Goal: Use online tool/utility: Utilize a website feature to perform a specific function

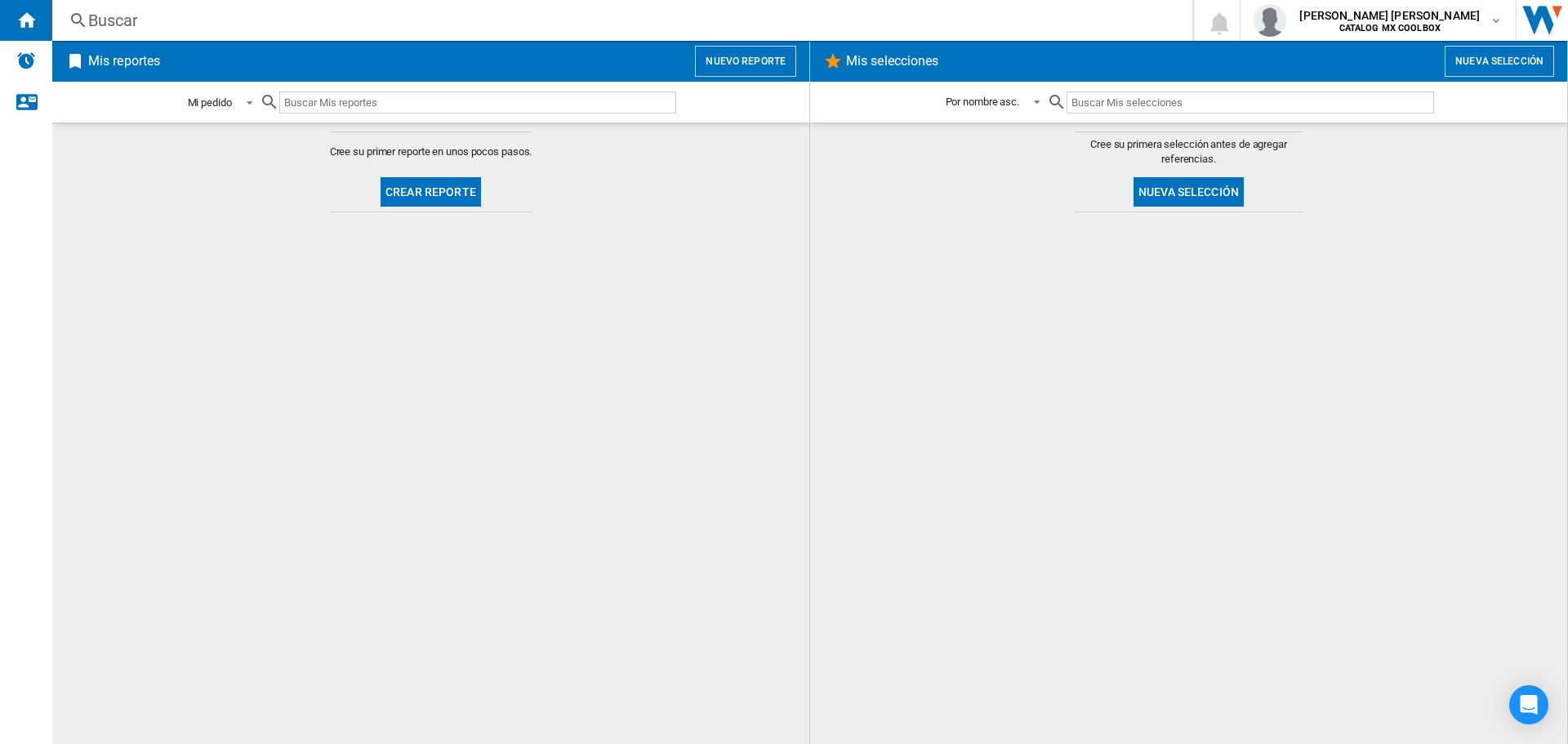
click at [239, 103] on span at bounding box center [245, 101] width 20 height 15
click at [341, 69] on md-backdrop at bounding box center [784, 372] width 1568 height 744
click at [1216, 106] on input "text" at bounding box center [1250, 102] width 367 height 22
click at [1176, 101] on input "text" at bounding box center [1250, 102] width 367 height 22
click at [1207, 185] on button "Nueva selección" at bounding box center [1188, 192] width 110 height 29
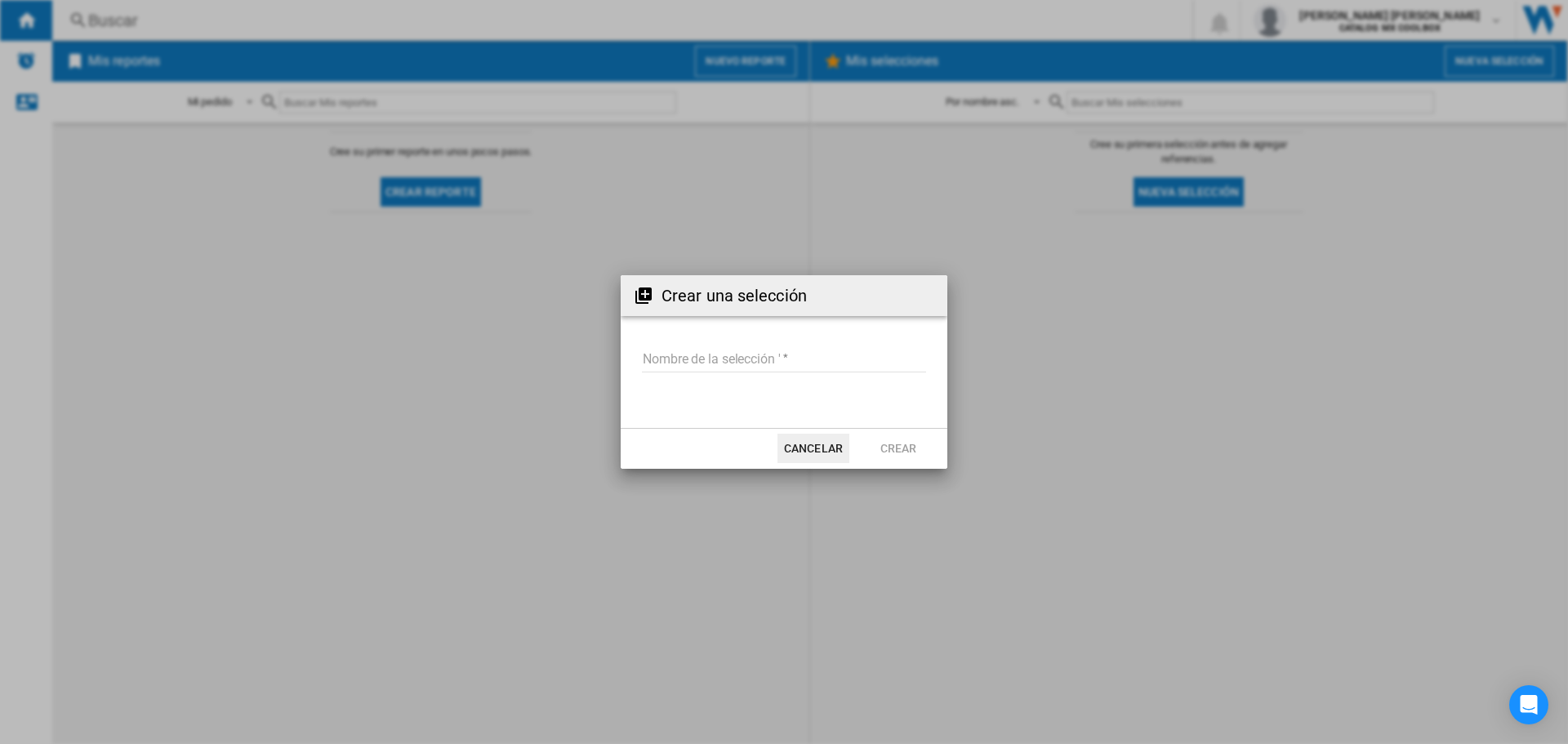
click at [811, 448] on button "Cancelar" at bounding box center [813, 448] width 72 height 29
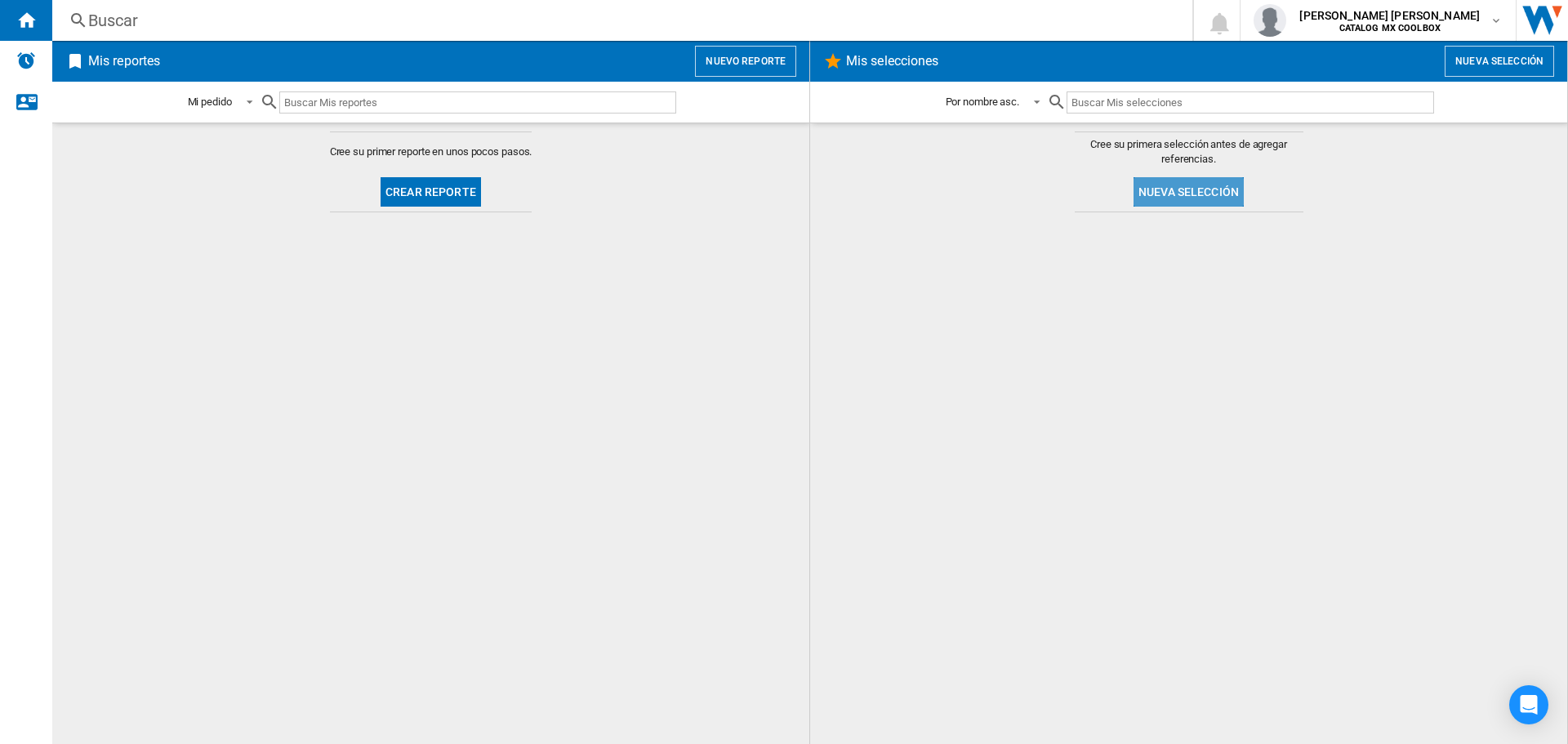
click at [1177, 194] on button "Nueva selección" at bounding box center [1188, 192] width 110 height 29
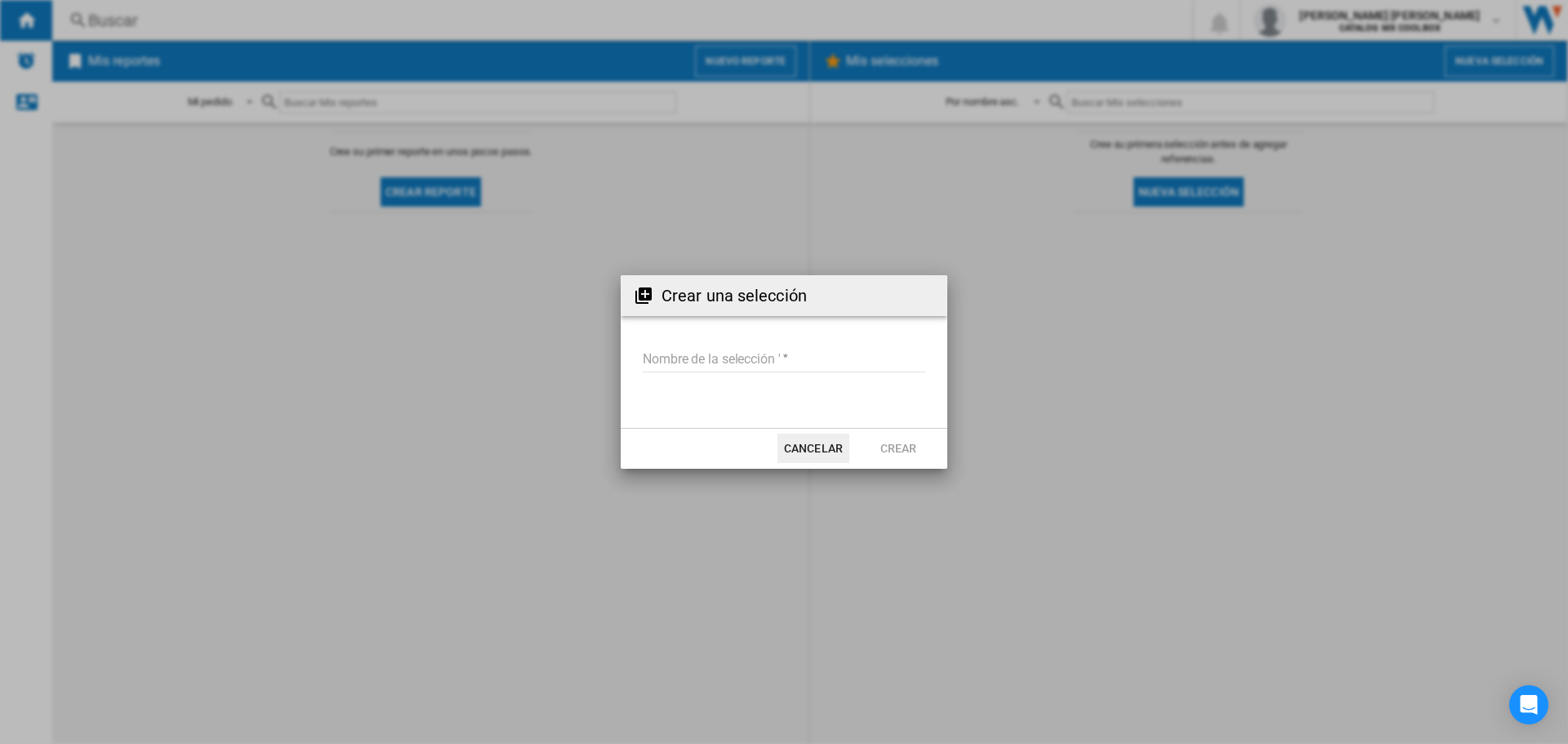
click at [799, 447] on button "Cancelar" at bounding box center [813, 448] width 72 height 29
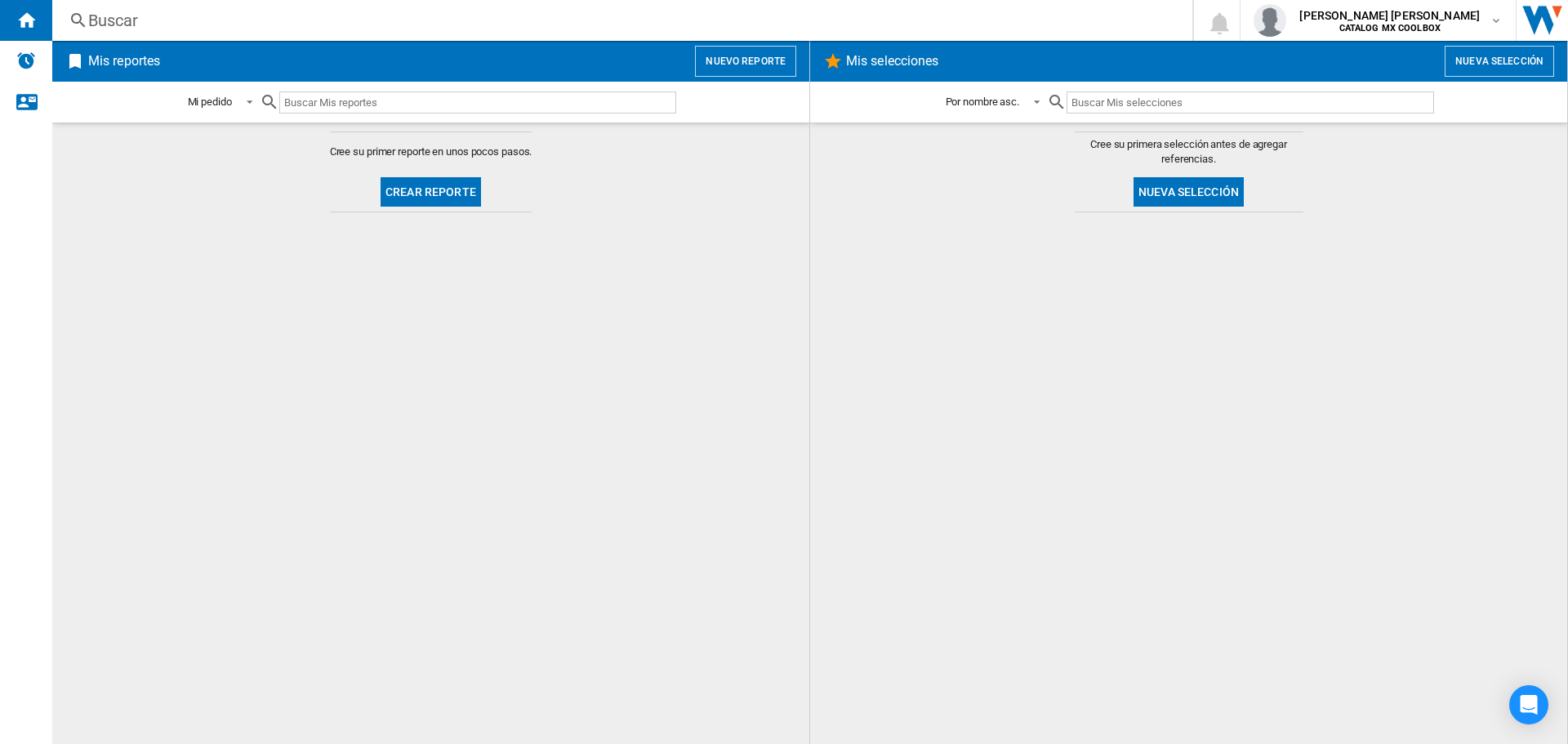
click at [1186, 102] on input "text" at bounding box center [1250, 102] width 367 height 22
click at [1214, 191] on button "Nueva selección" at bounding box center [1188, 192] width 110 height 29
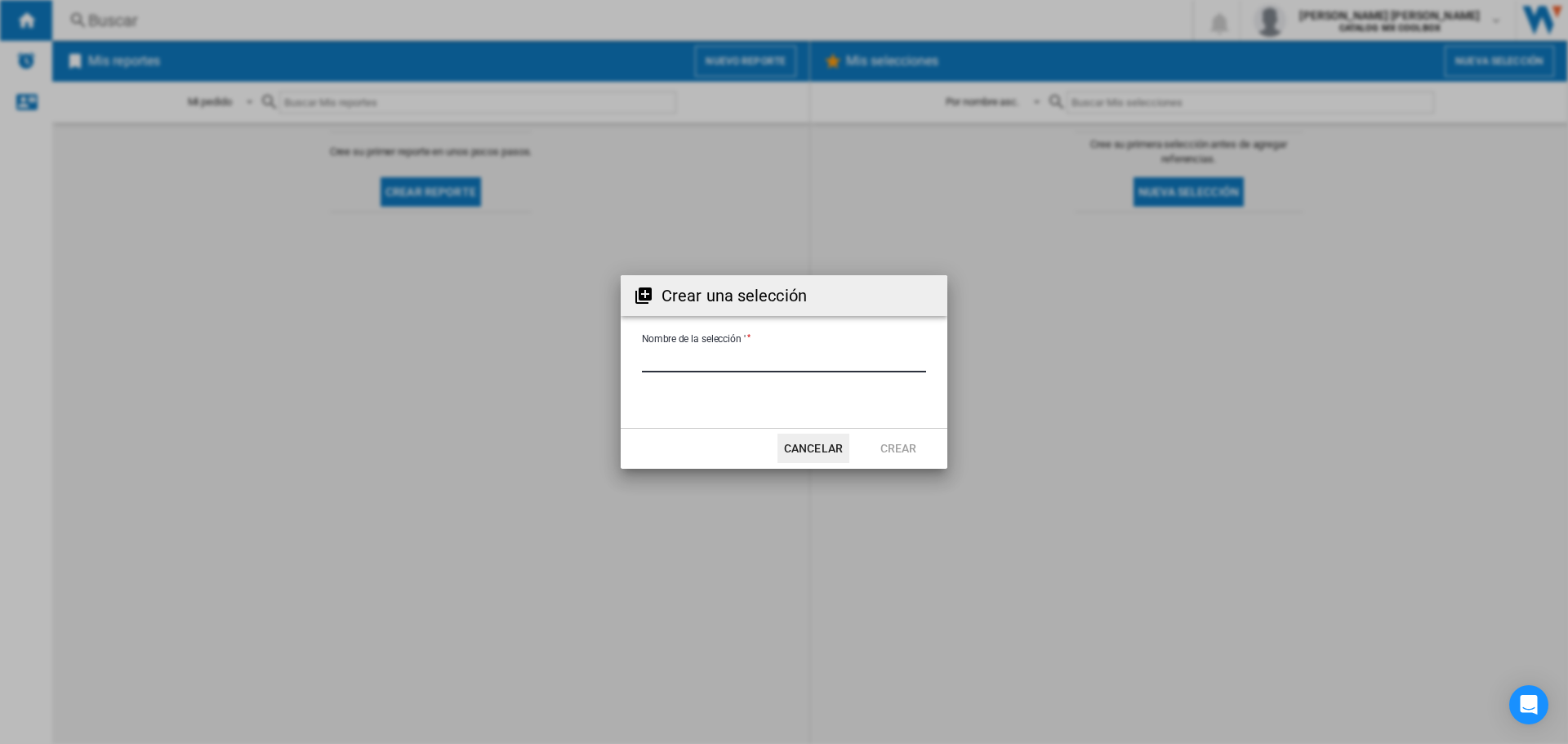
click at [777, 359] on input "Nombre de la selección '" at bounding box center [784, 360] width 284 height 25
type input "********"
click at [909, 450] on button "Crear" at bounding box center [898, 448] width 72 height 29
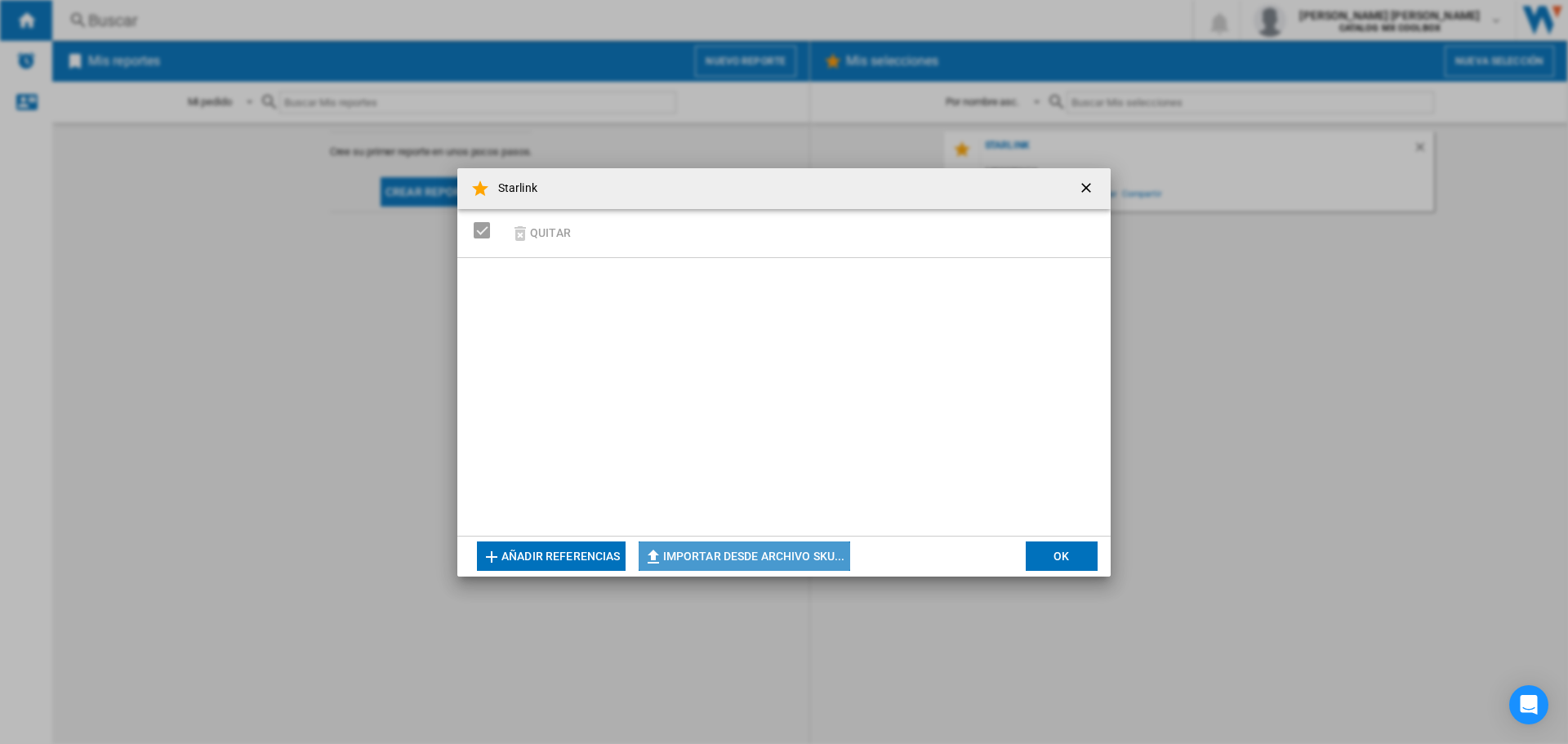
click at [706, 549] on button "Importar desde archivo SKU..." at bounding box center [744, 556] width 211 height 29
type input "**********"
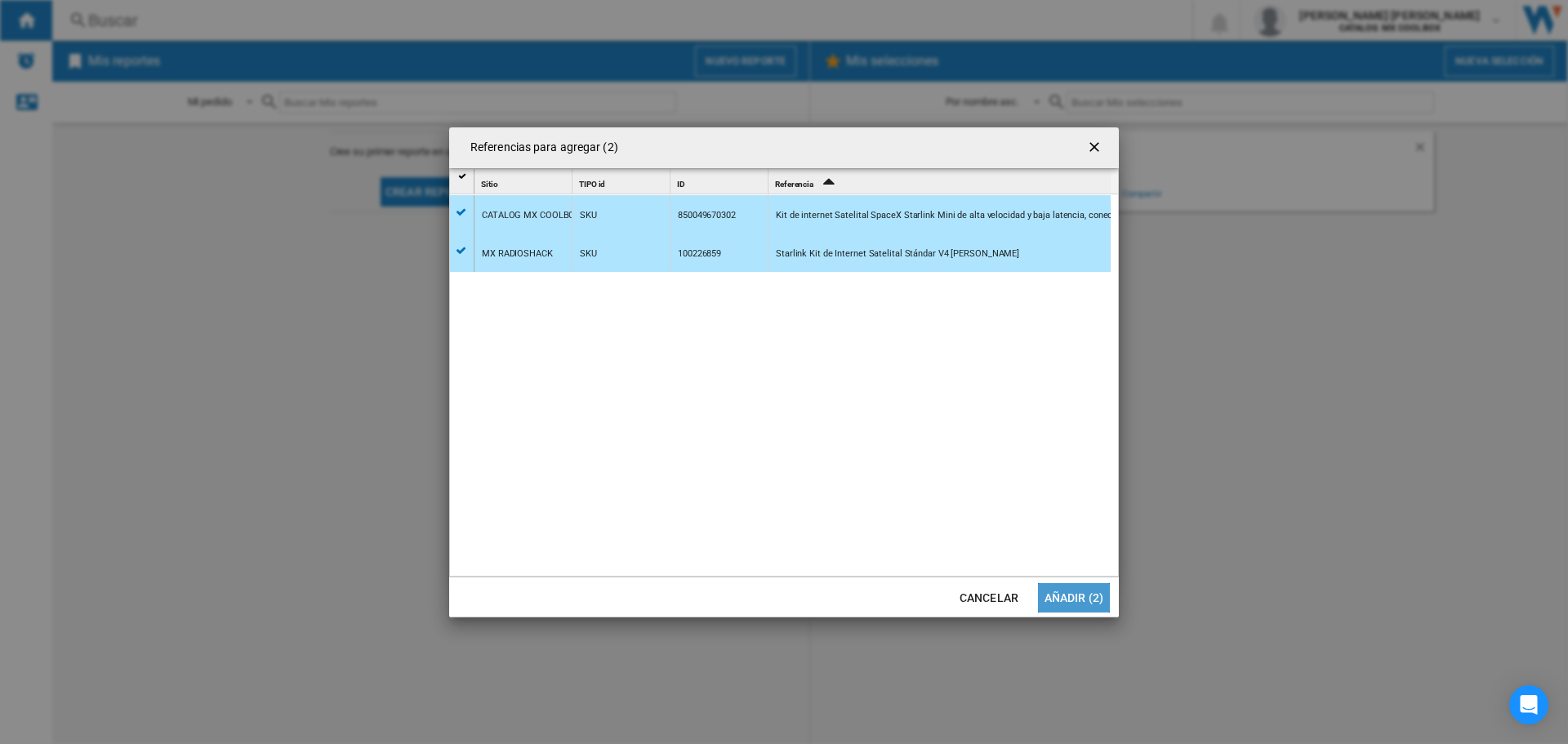
click at [1074, 597] on button "Añadir (2)" at bounding box center [1074, 597] width 72 height 29
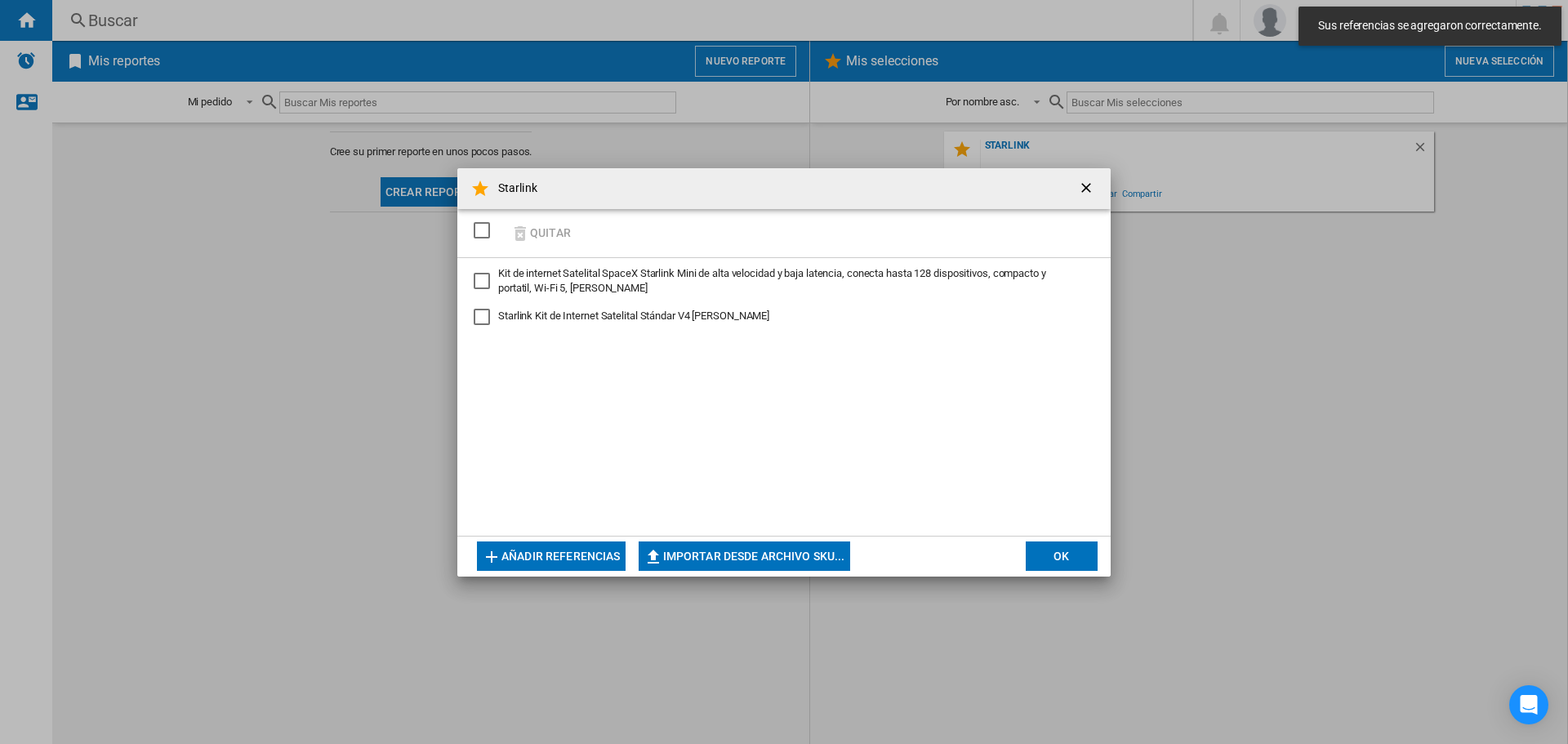
click at [484, 279] on div "Kit de internet Satelital SpaceX Starlink Mini de alta velocidad y baja latenci…" at bounding box center [482, 281] width 16 height 16
click at [484, 309] on div "Starlink Kit de Internet Satelital Stándar V4 Blanco" at bounding box center [482, 317] width 16 height 16
click at [1068, 566] on button "OK" at bounding box center [1062, 556] width 72 height 29
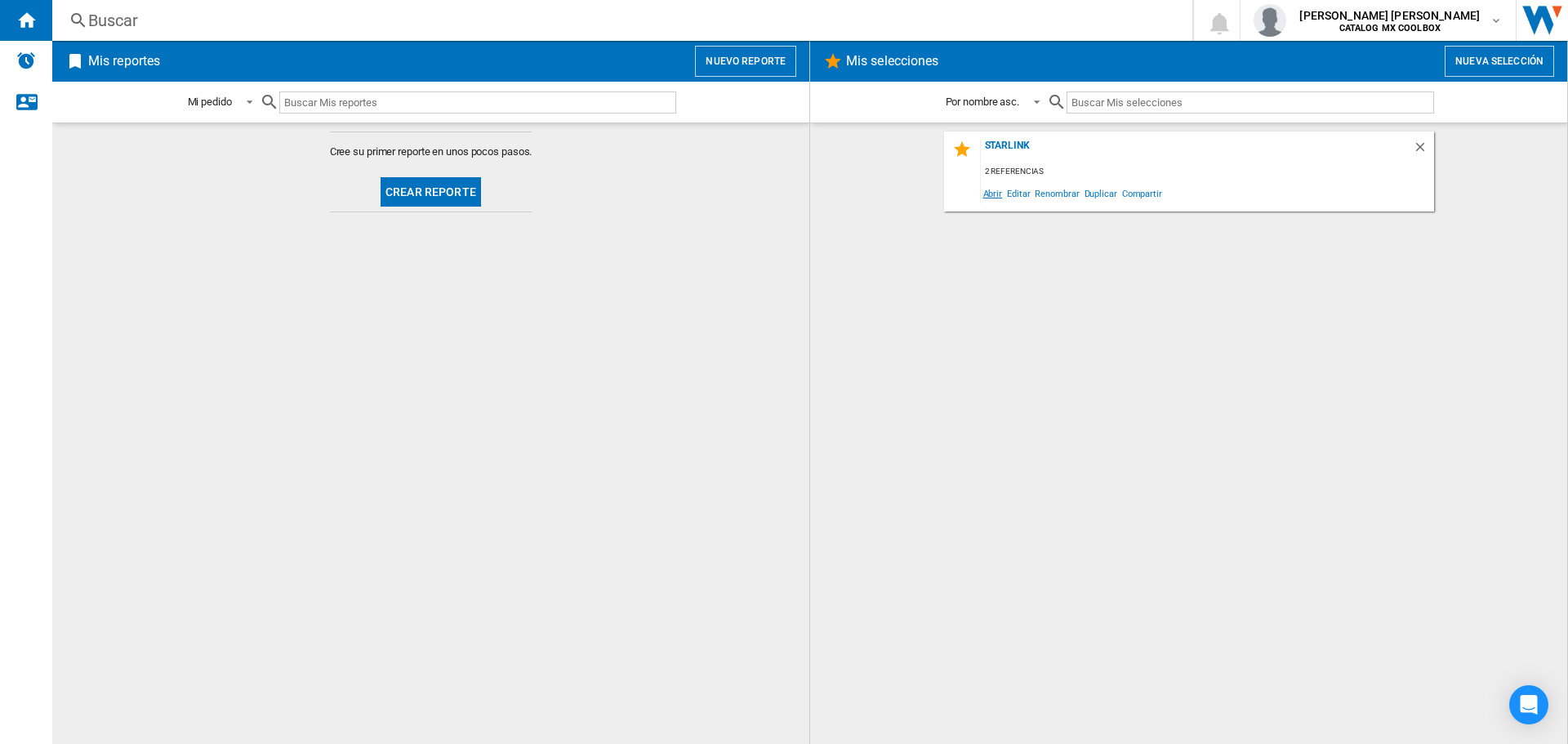
click at [988, 193] on span "Abrir" at bounding box center [993, 193] width 25 height 22
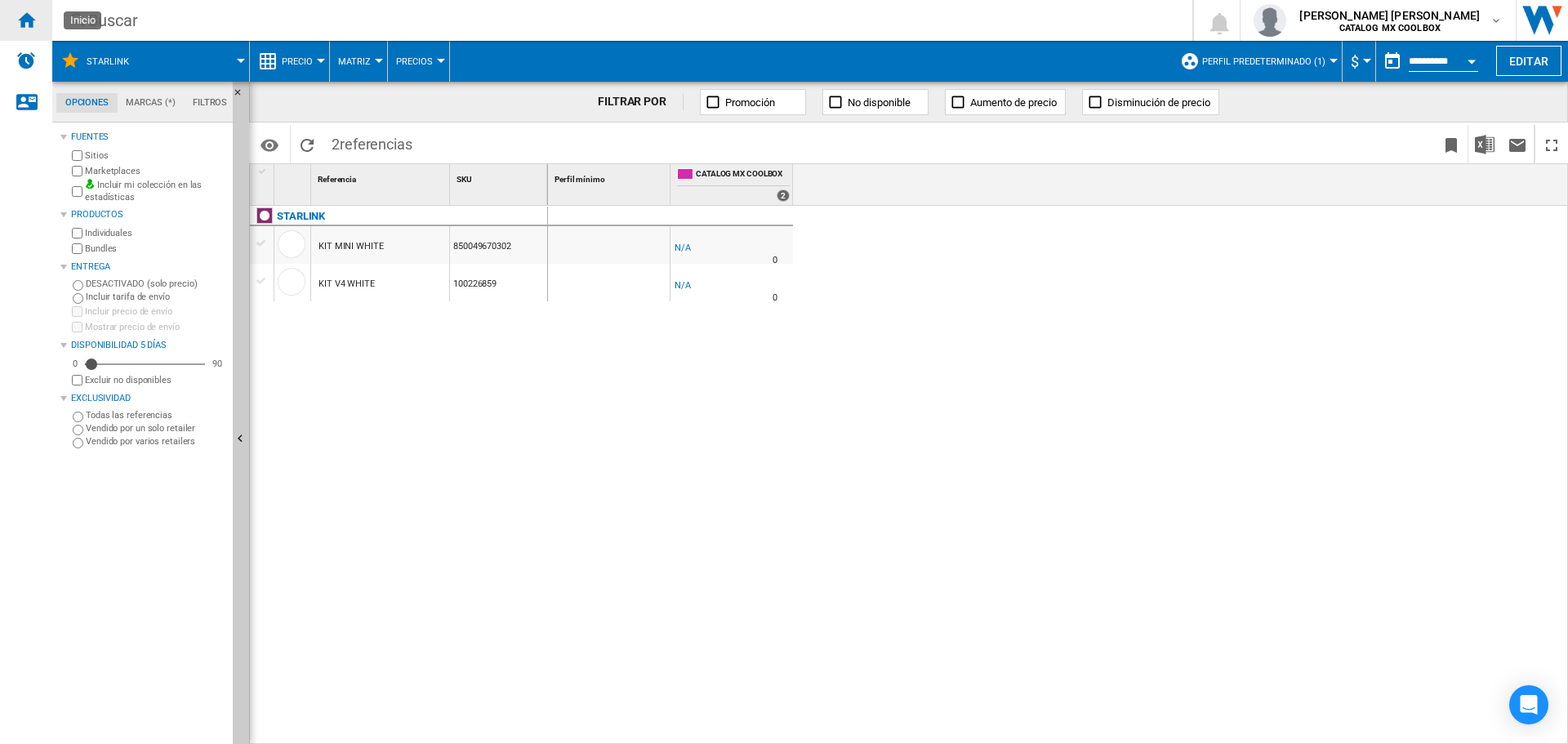
click at [23, 31] on div "Inicio" at bounding box center [25, 20] width 52 height 41
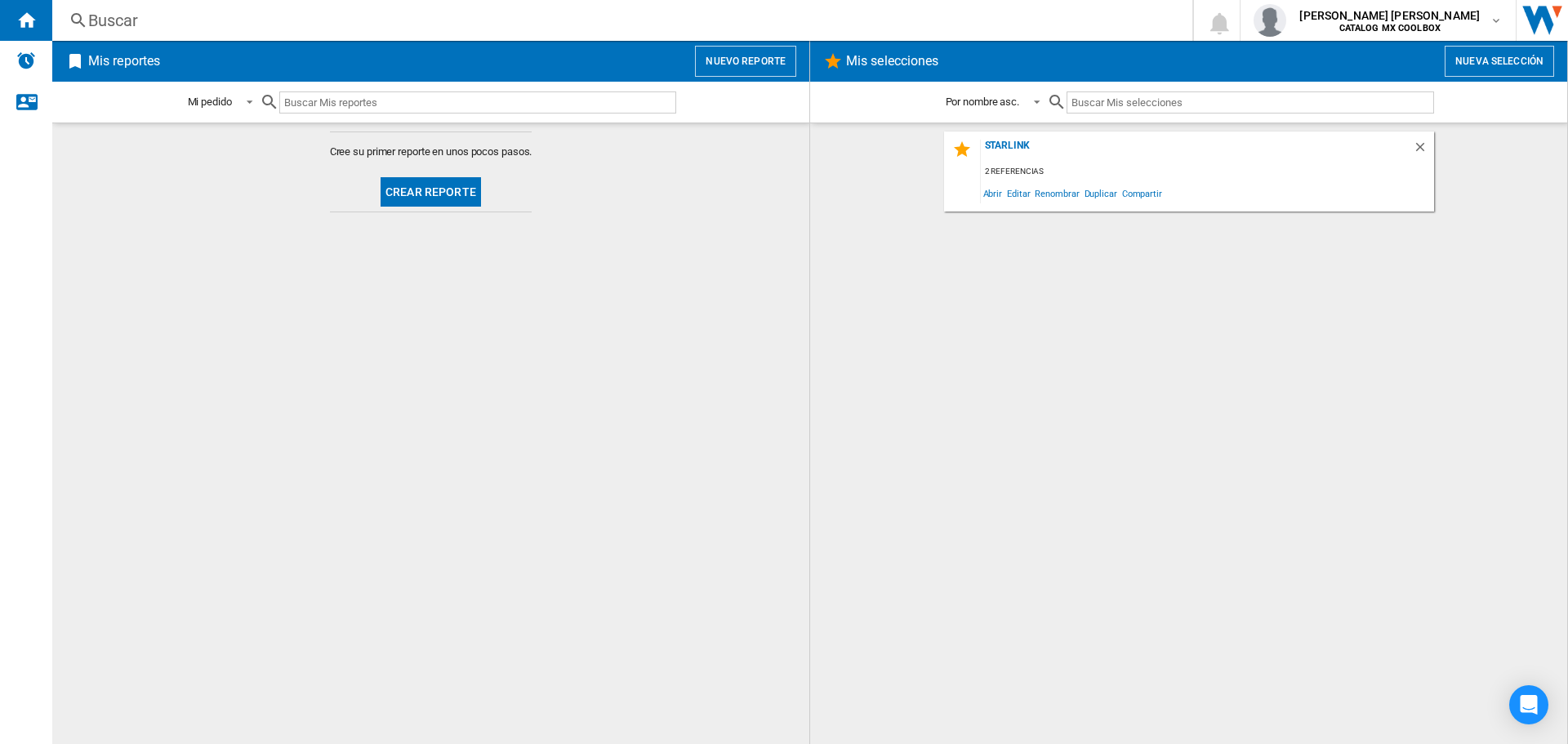
click at [433, 193] on button "Crear reporte" at bounding box center [431, 192] width 100 height 29
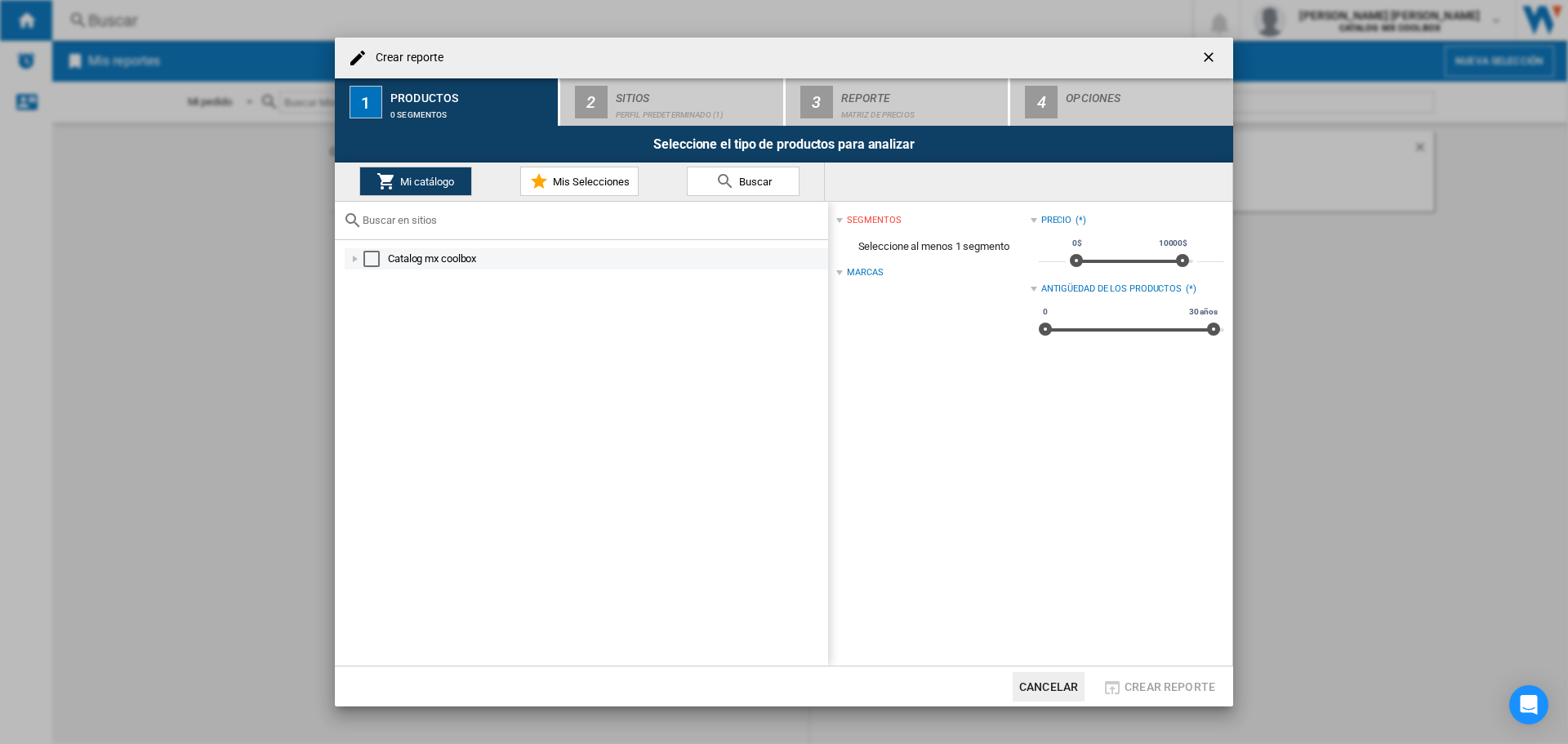
click at [358, 259] on div at bounding box center [355, 259] width 16 height 16
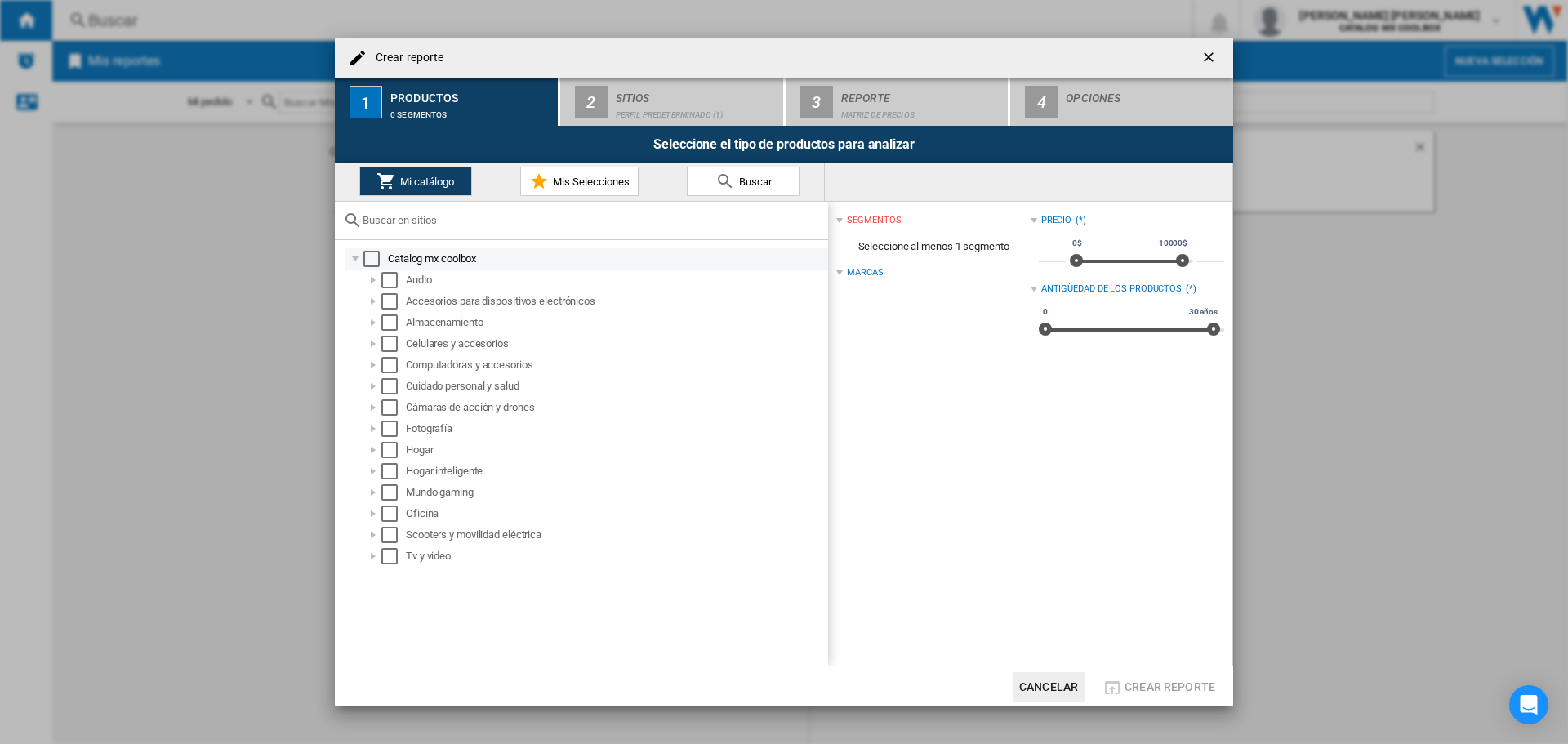
click at [353, 259] on div at bounding box center [355, 259] width 16 height 16
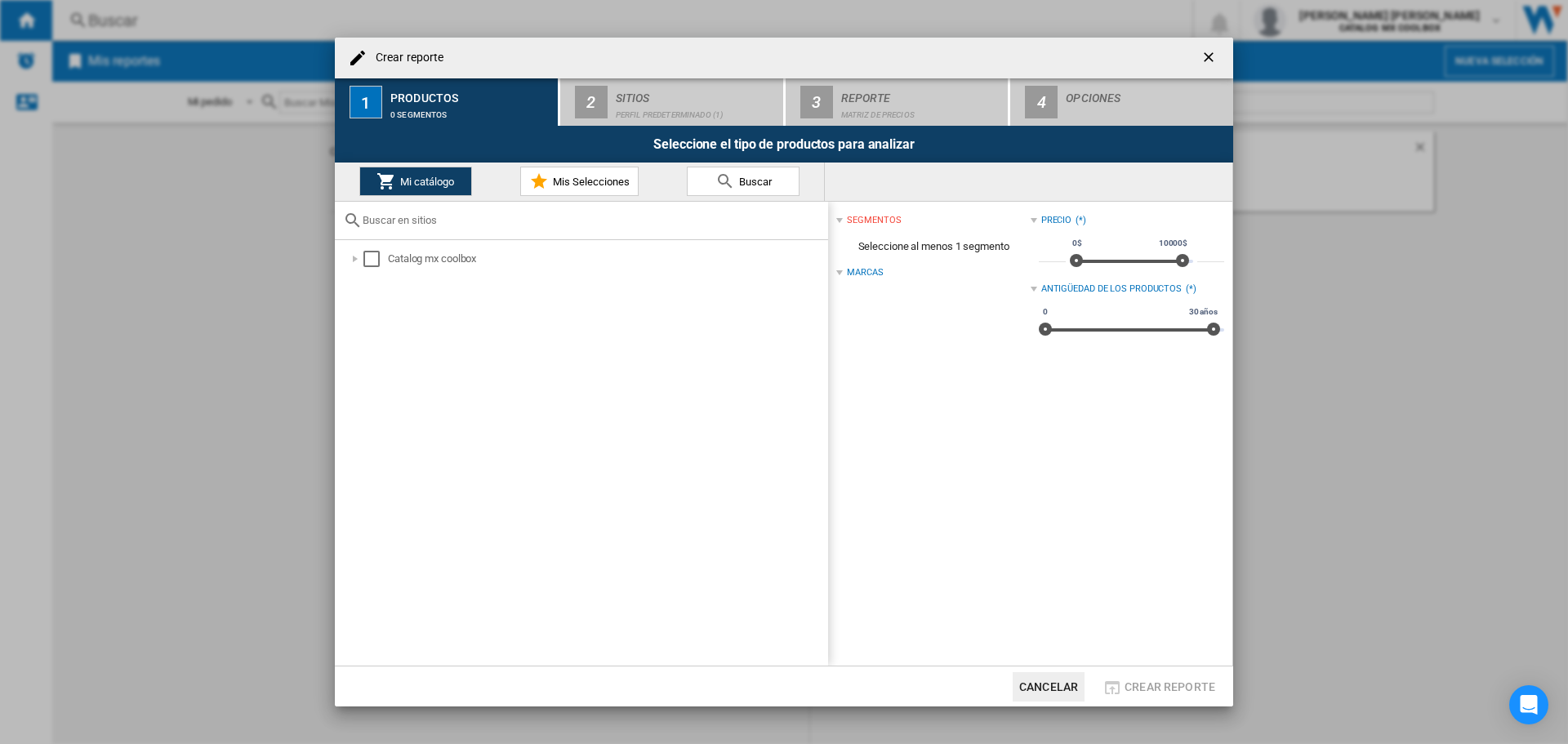
click at [586, 179] on span "Mis Selecciones" at bounding box center [589, 181] width 81 height 12
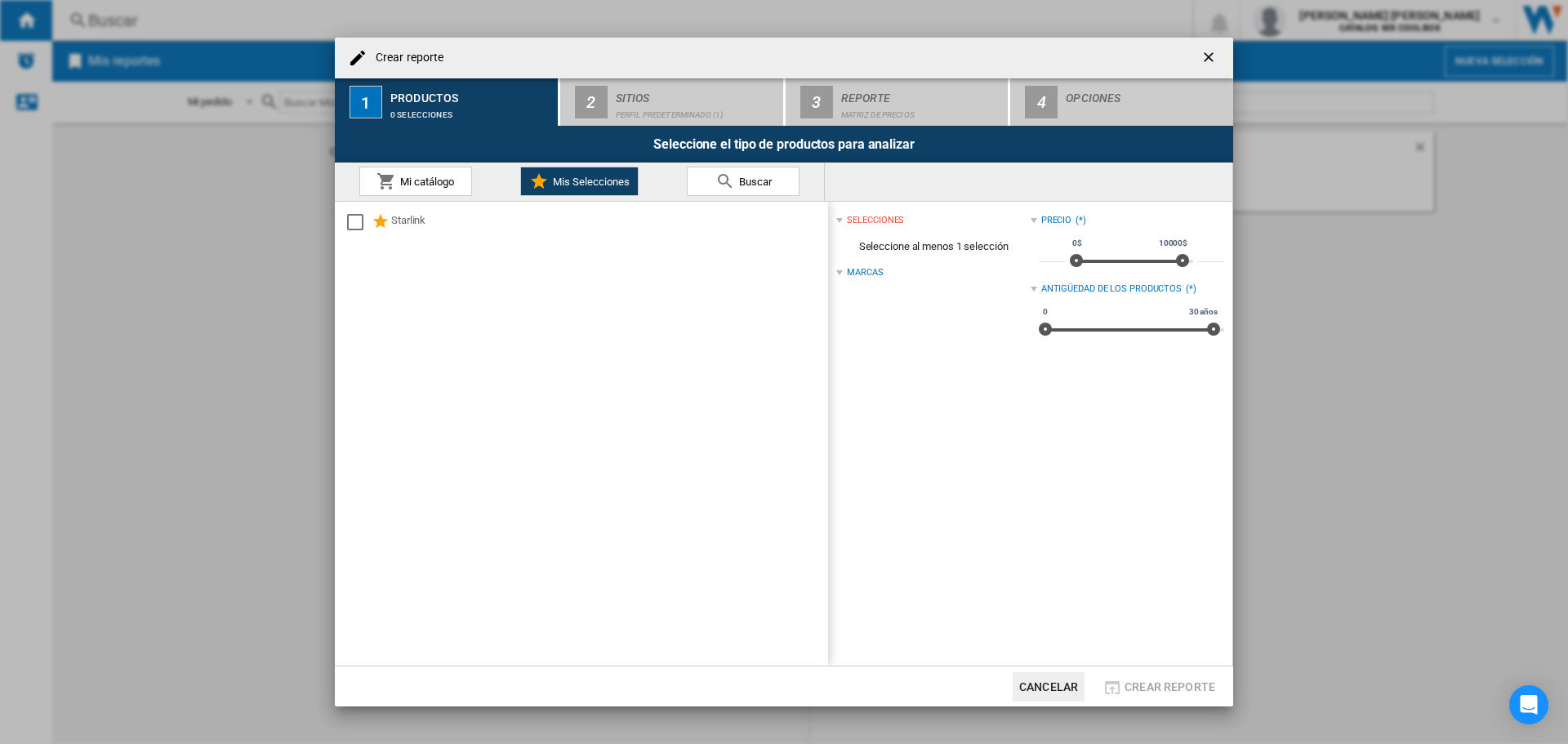
click at [433, 178] on span "Mi catálogo" at bounding box center [425, 181] width 58 height 12
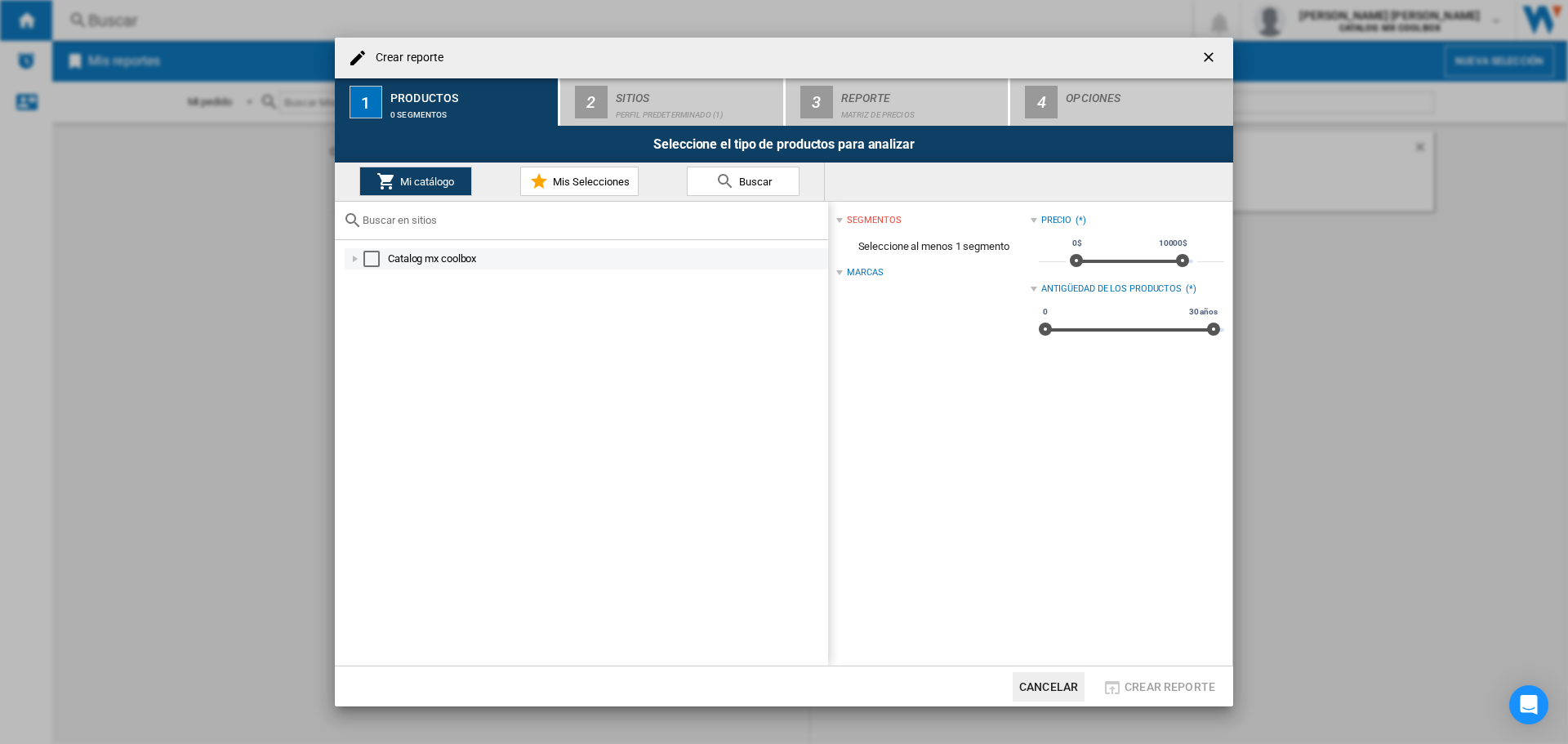
click at [380, 251] on md-checkbox "Select" at bounding box center [375, 259] width 25 height 16
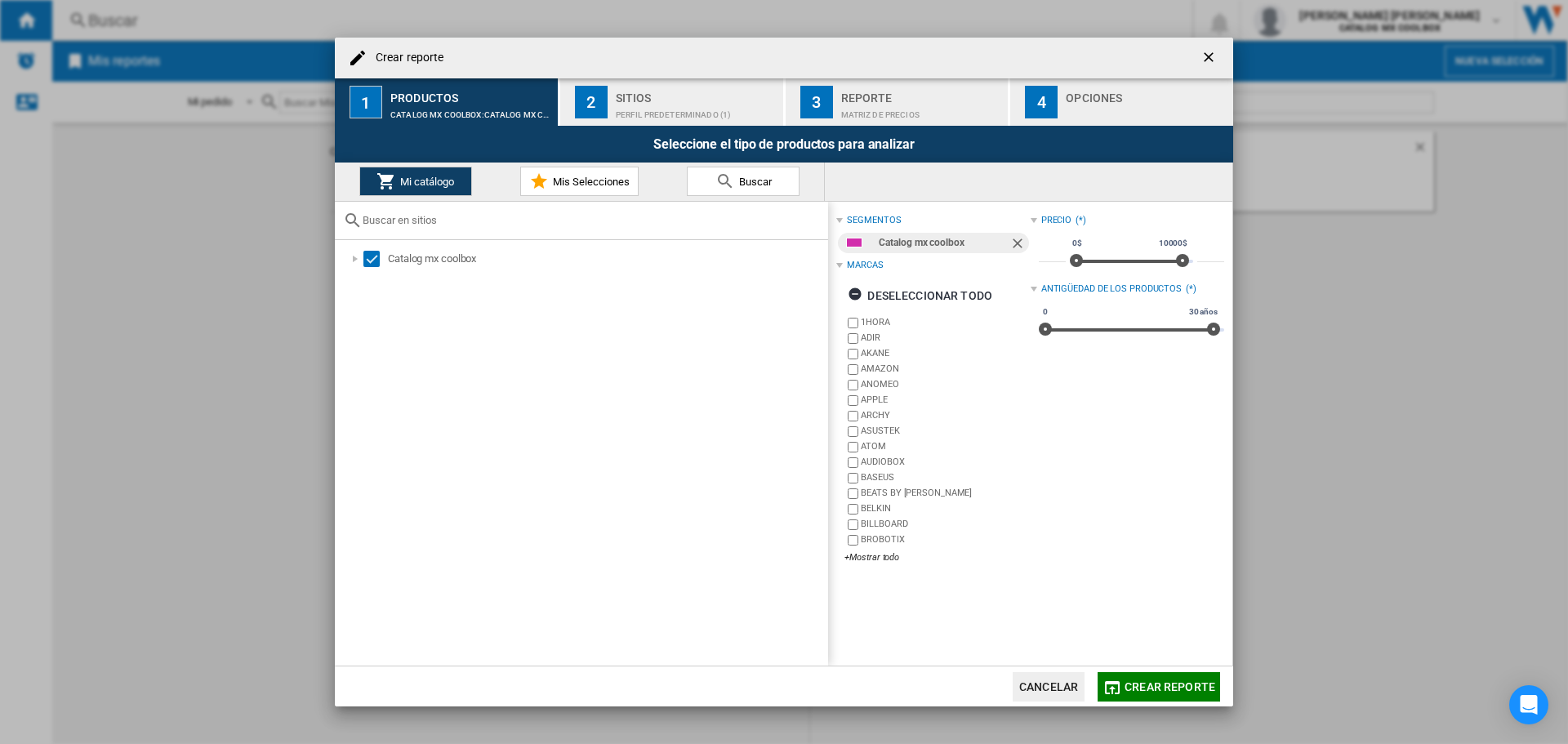
click at [636, 110] on div "Perfil predeterminado (1)" at bounding box center [696, 110] width 161 height 17
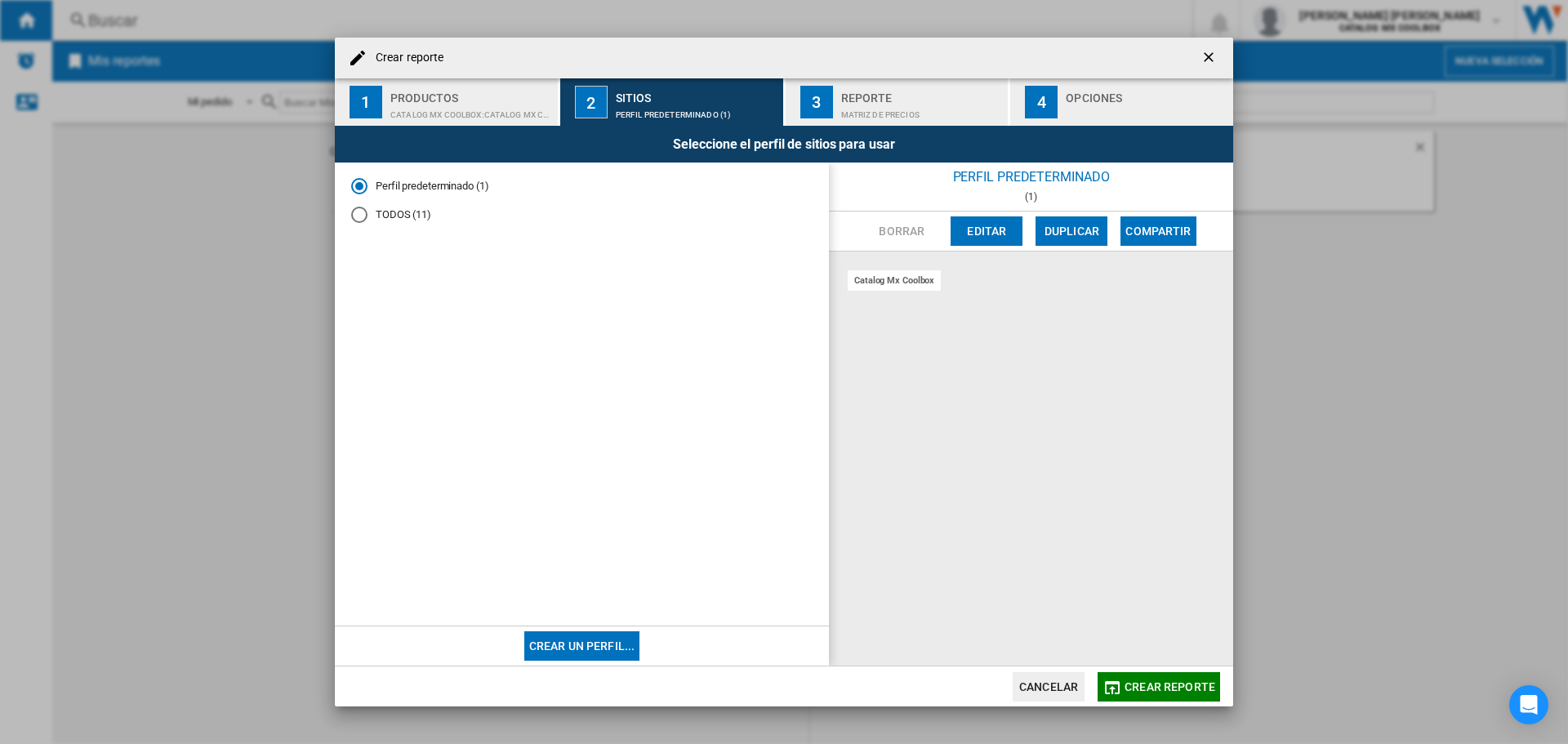
click at [361, 212] on div "TODOS (11)" at bounding box center [360, 215] width 16 height 16
click at [845, 114] on div "Matriz de precios" at bounding box center [921, 110] width 161 height 17
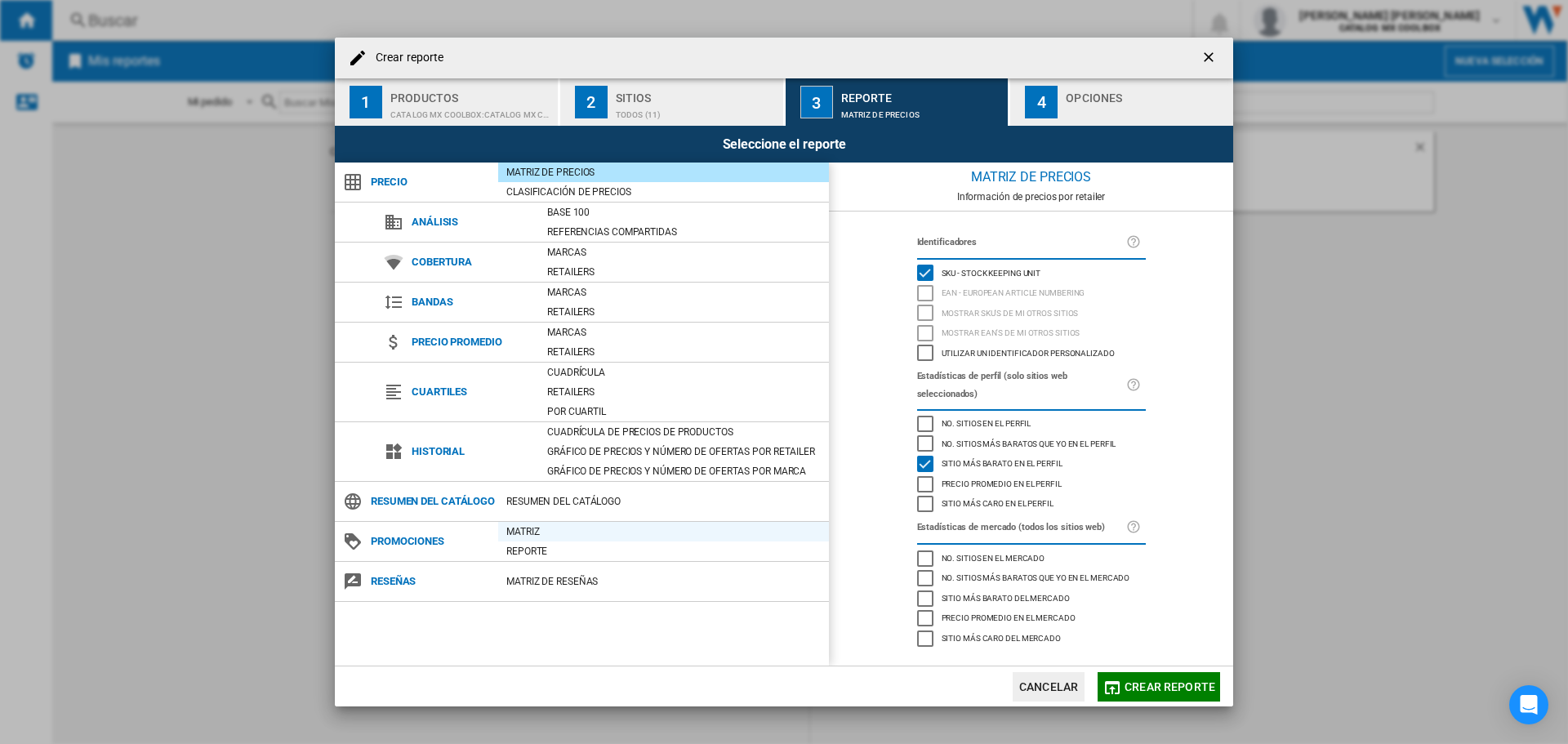
click at [536, 531] on div "Matriz" at bounding box center [663, 532] width 331 height 16
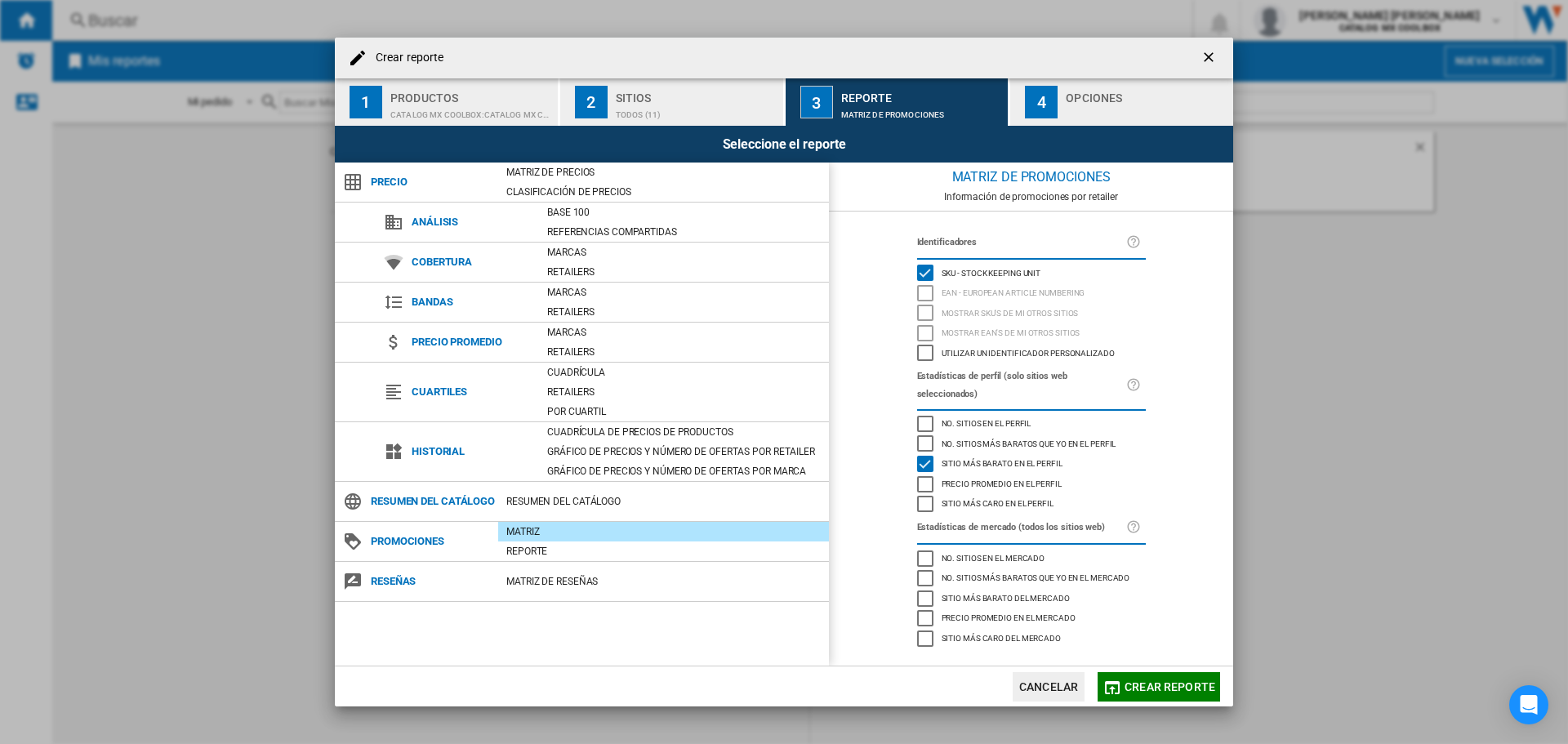
click at [1012, 503] on span "Sitio más caro en el perfil" at bounding box center [997, 502] width 112 height 12
click at [930, 484] on div "Precio promedio en el perfil" at bounding box center [925, 484] width 16 height 16
click at [1112, 91] on div "Opciones" at bounding box center [1146, 93] width 161 height 17
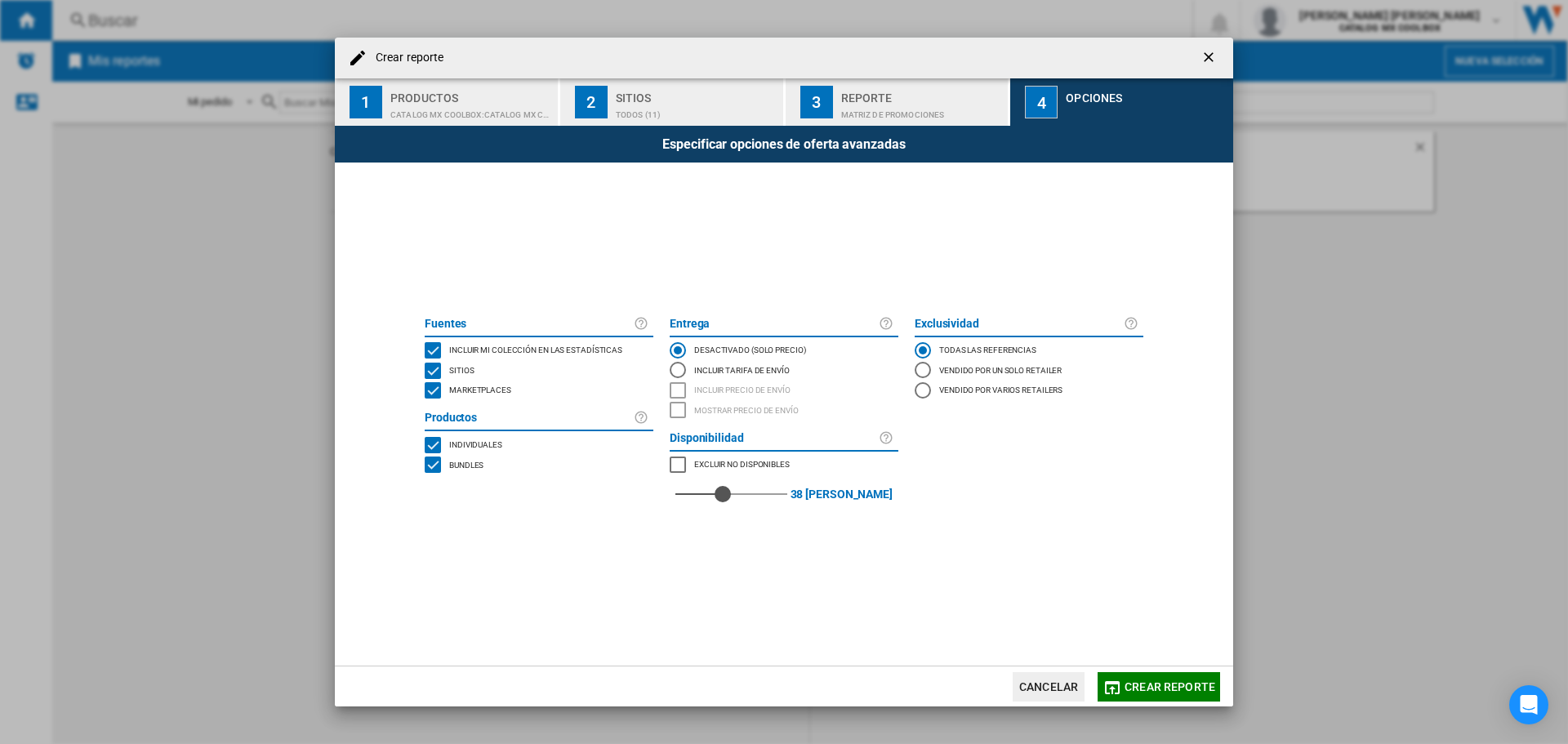
click at [752, 480] on div "38" at bounding box center [731, 494] width 112 height 39
drag, startPoint x: 746, startPoint y: 493, endPoint x: 735, endPoint y: 497, distance: 11.7
click at [721, 497] on div "red" at bounding box center [713, 494] width 16 height 16
click at [1178, 687] on span "Crear reporte" at bounding box center [1170, 687] width 91 height 13
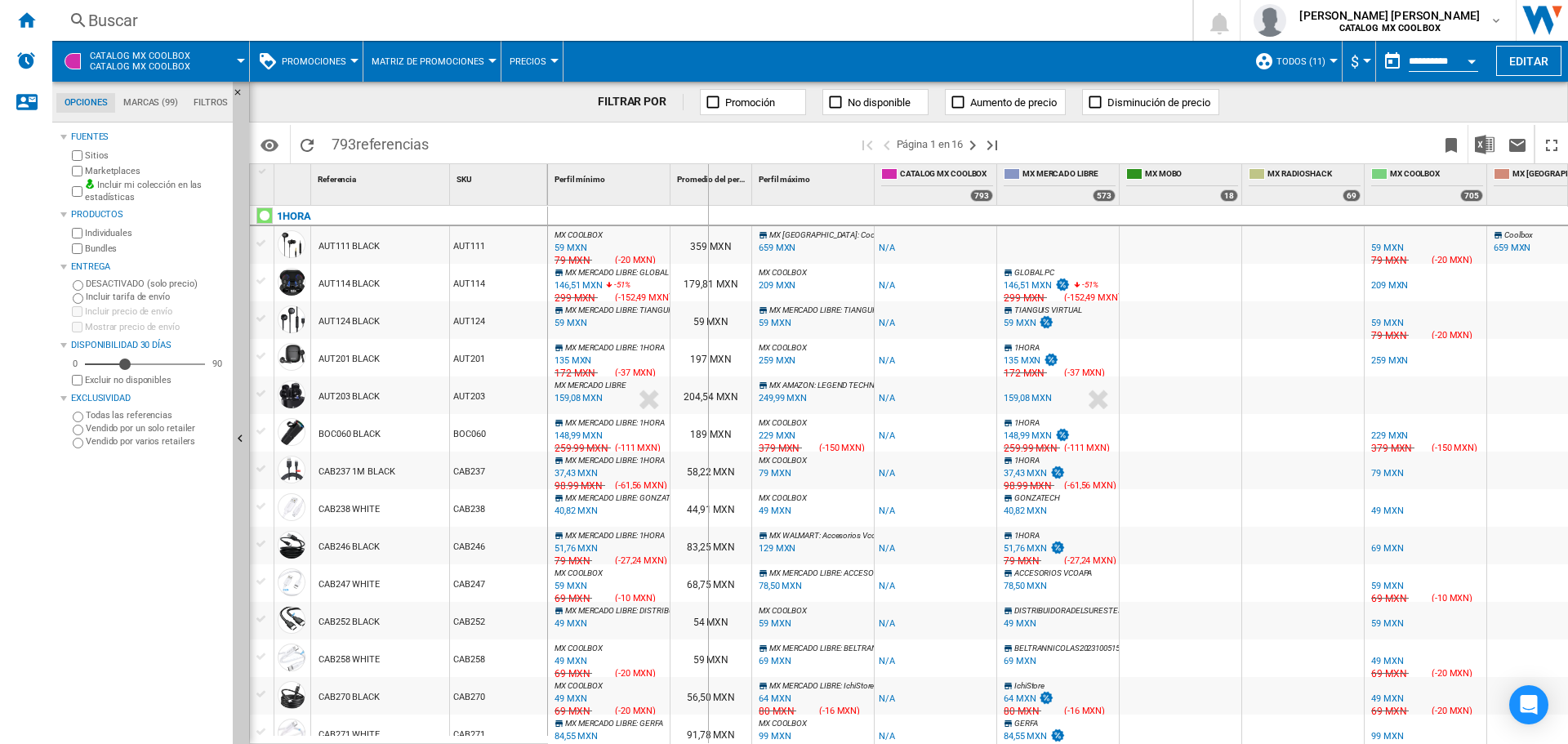
drag, startPoint x: 675, startPoint y: 171, endPoint x: 708, endPoint y: 169, distance: 33.1
click at [708, 169] on div "Promedio del perfil 1" at bounding box center [711, 184] width 82 height 41
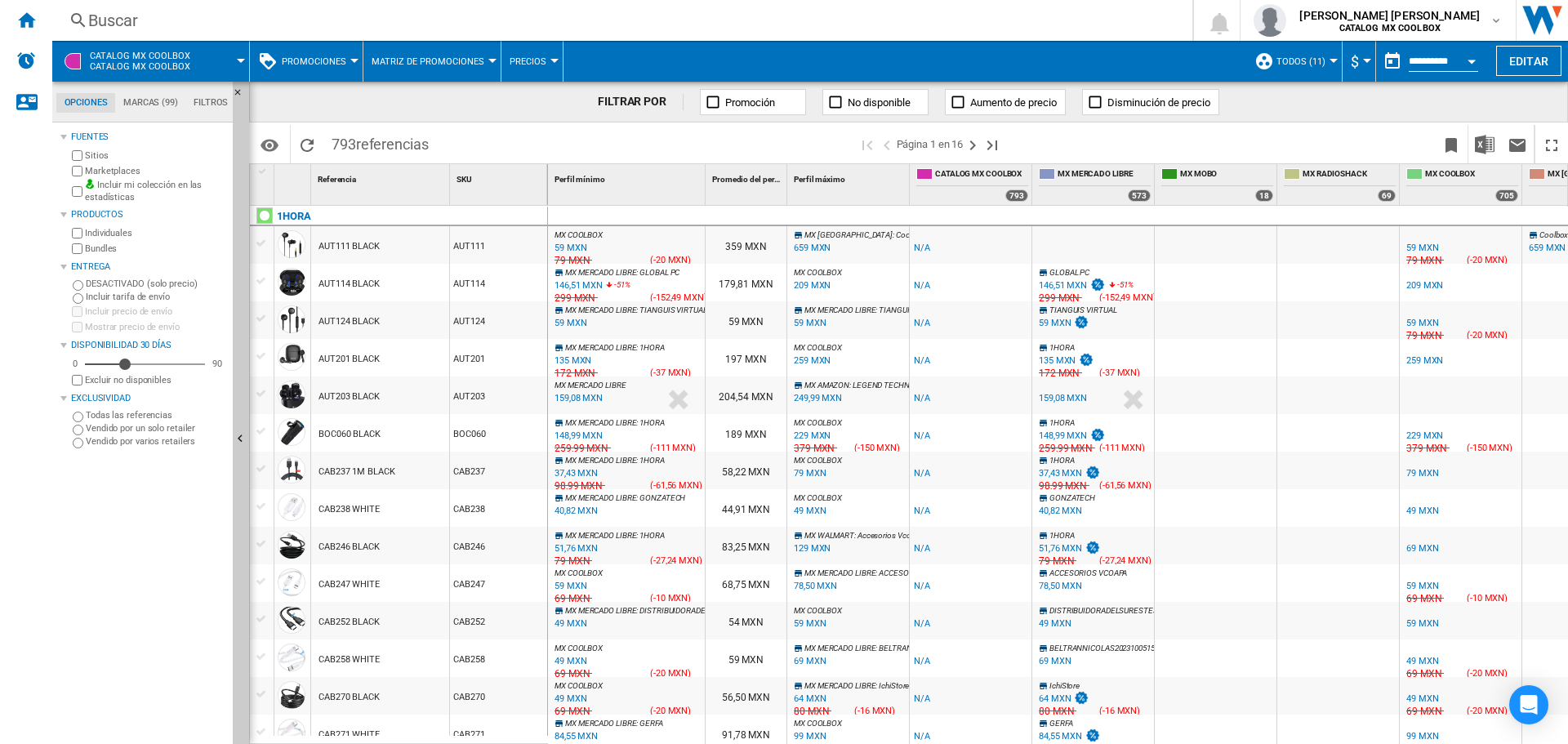
click at [830, 108] on ng-md-icon at bounding box center [836, 102] width 16 height 16
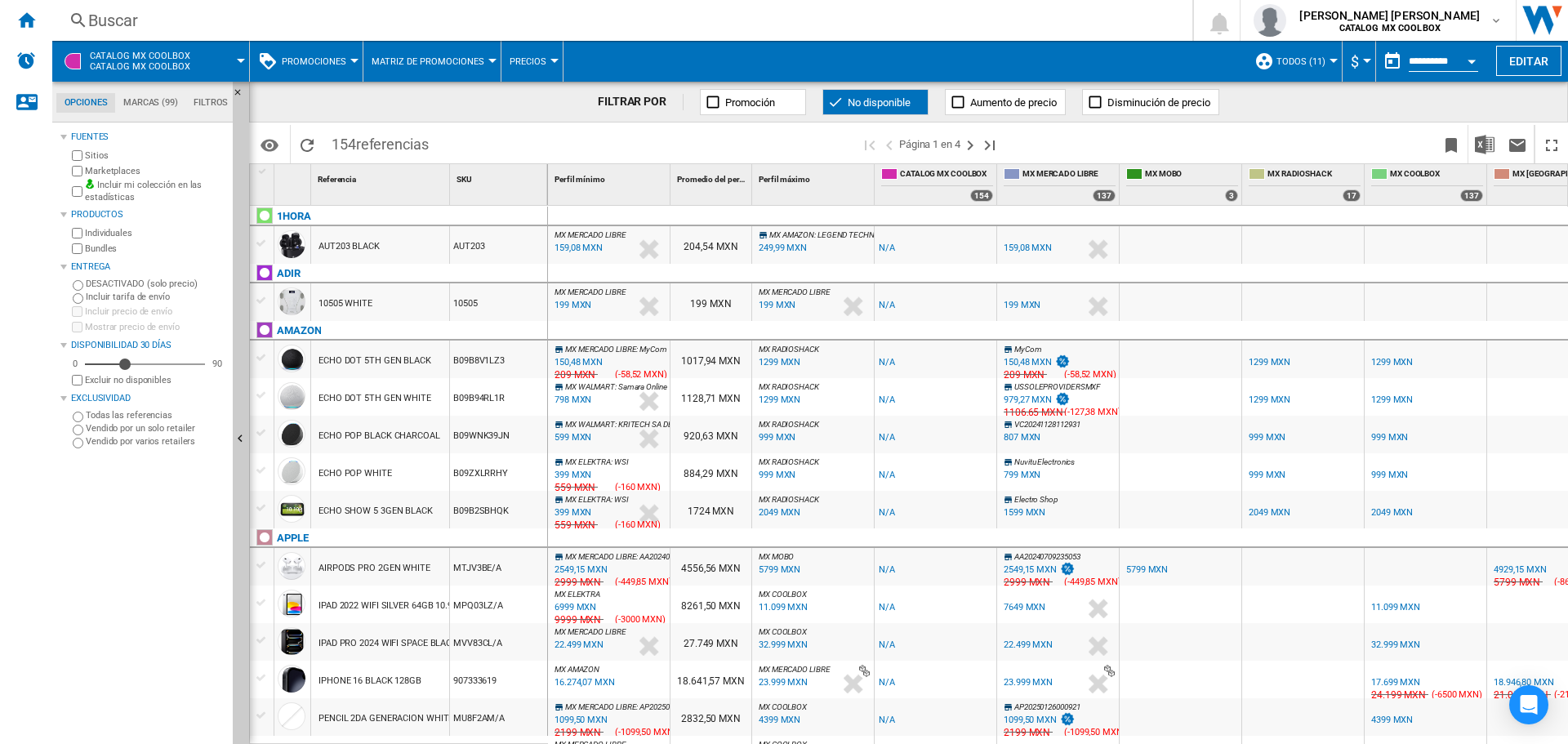
click at [843, 104] on button "No disponible" at bounding box center [875, 102] width 107 height 26
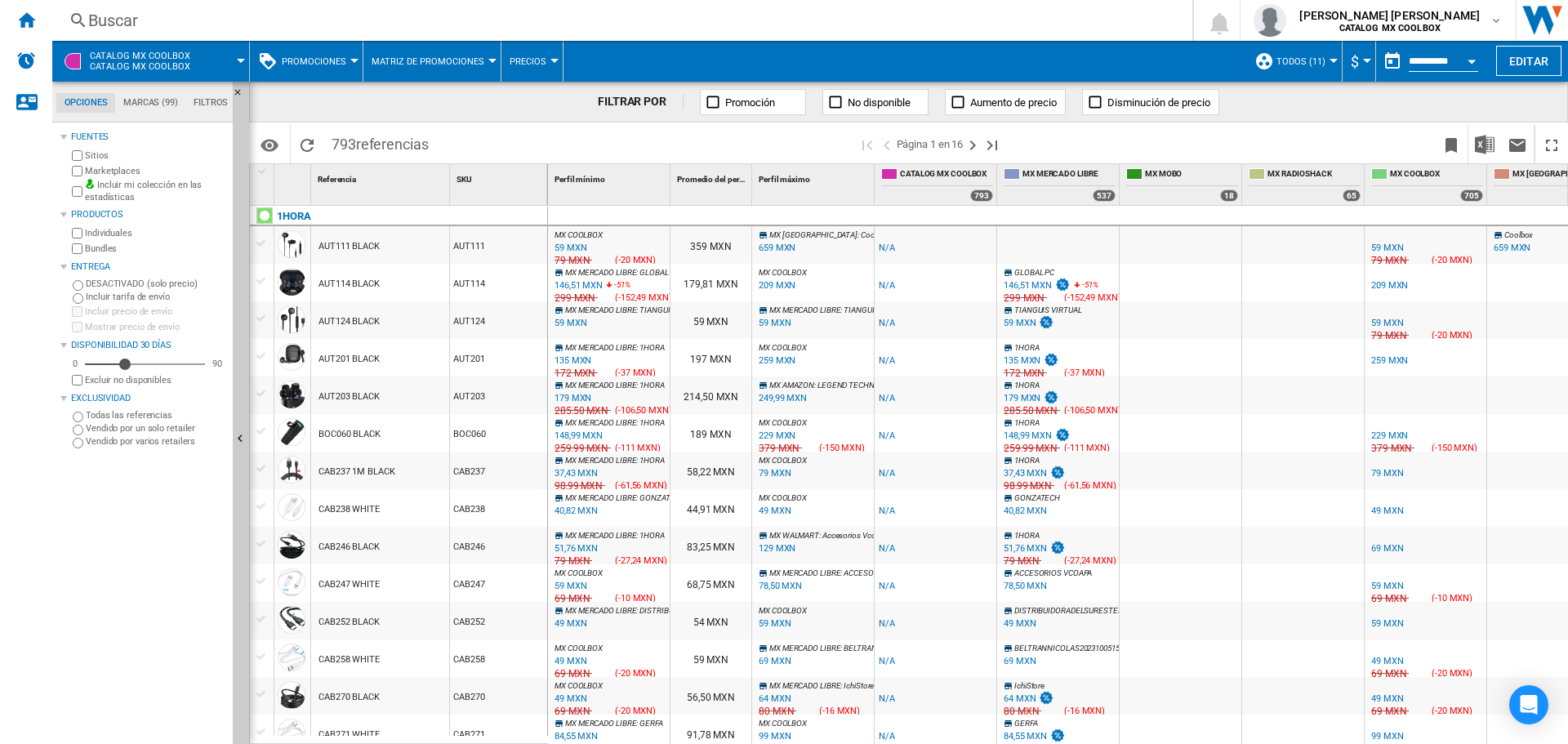
drag, startPoint x: 1069, startPoint y: 734, endPoint x: 1134, endPoint y: 734, distance: 65.0
click at [1134, 715] on div "MX [PERSON_NAME] LIBRE : GERFA -1.0 % 84,55 MXN % N/A 89 MXN ( -4,45 MXN ) MX […" at bounding box center [1385, 715] width 1675 height 0
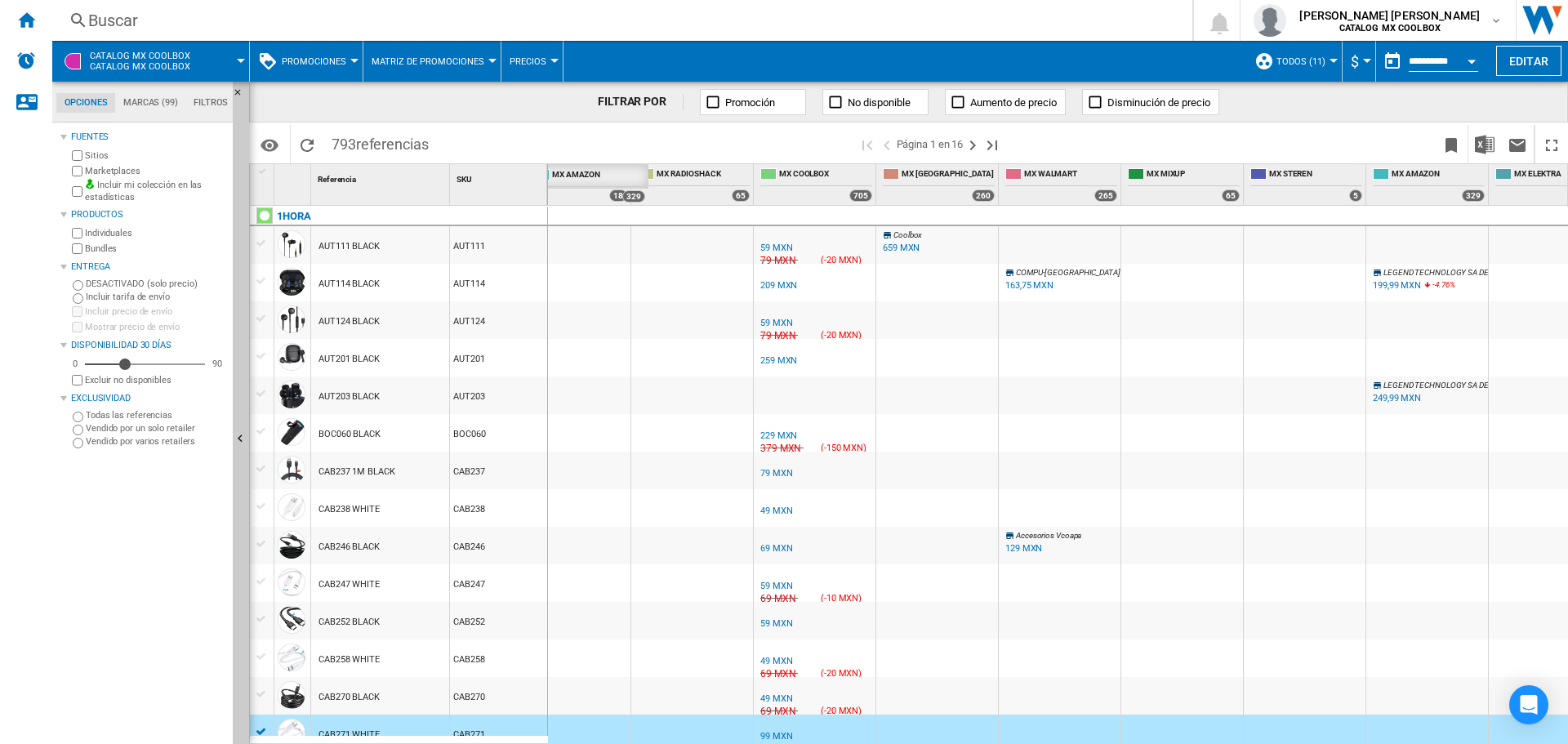
scroll to position [0, 533]
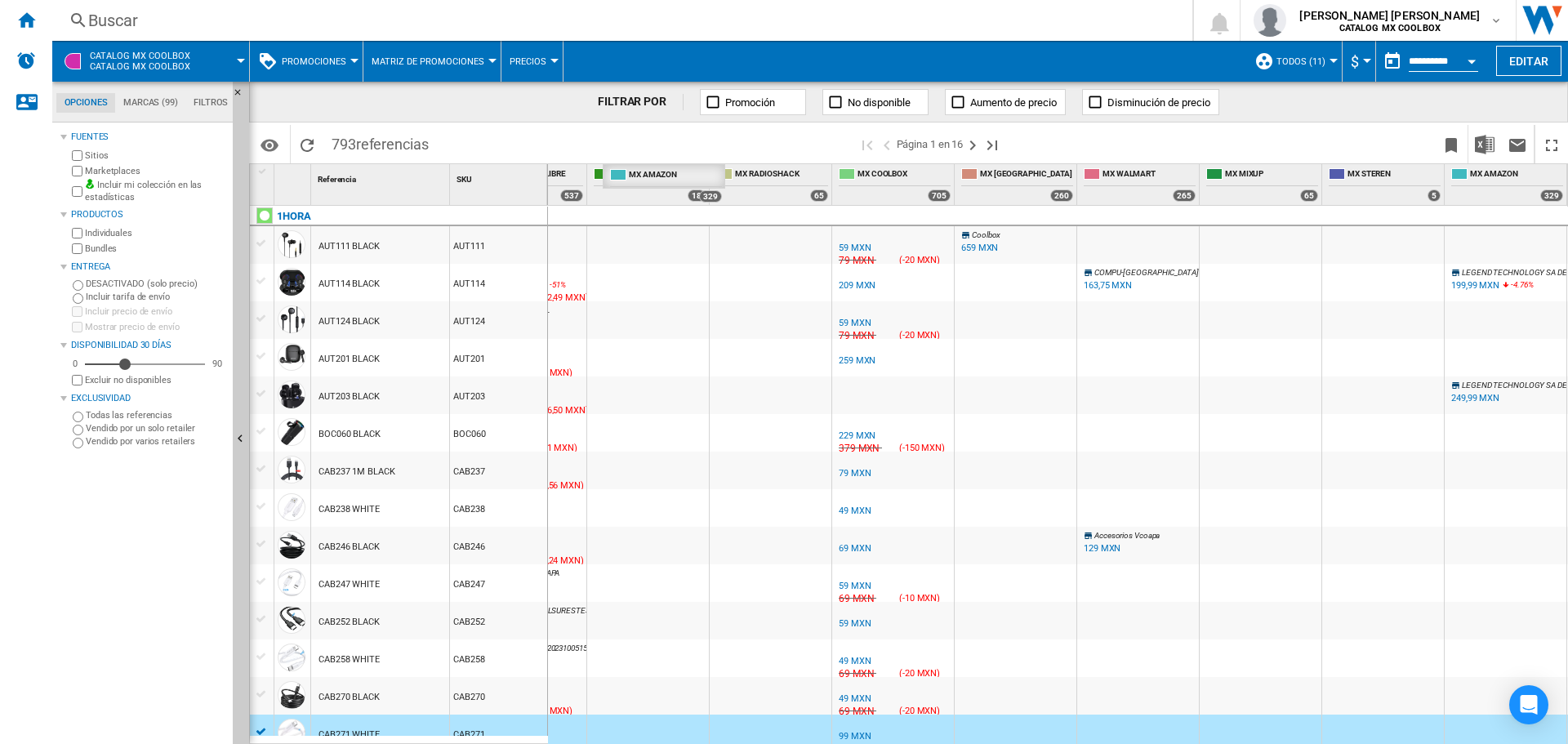
drag, startPoint x: 1421, startPoint y: 173, endPoint x: 579, endPoint y: 178, distance: 842.0
click at [579, 178] on div "Perfil mínimo 1 Promedio del perfil 1 Perfil máximo 1 CATALOG MX COOLBOX 793 MX…" at bounding box center [852, 184] width 1675 height 41
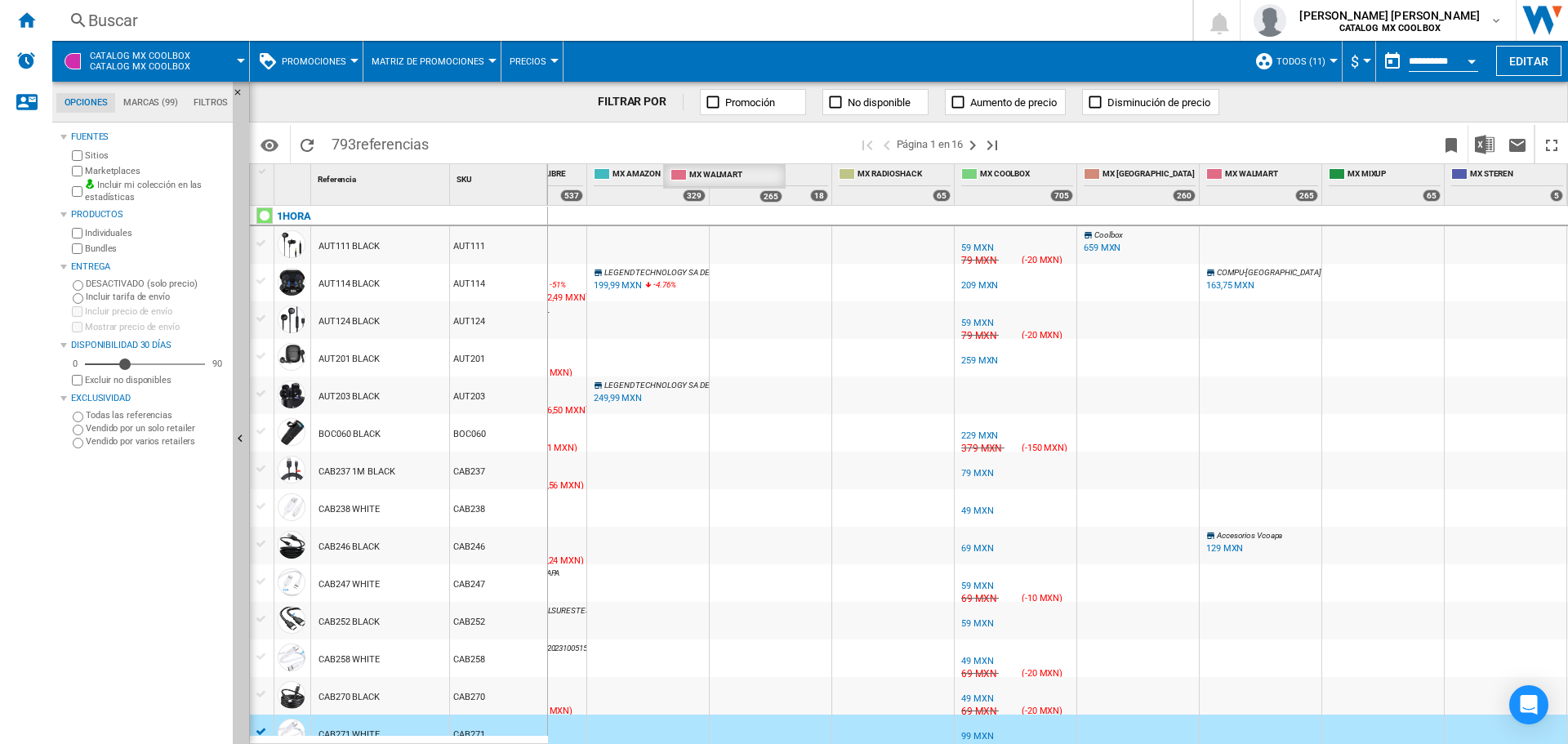
drag, startPoint x: 1273, startPoint y: 175, endPoint x: 736, endPoint y: 180, distance: 537.0
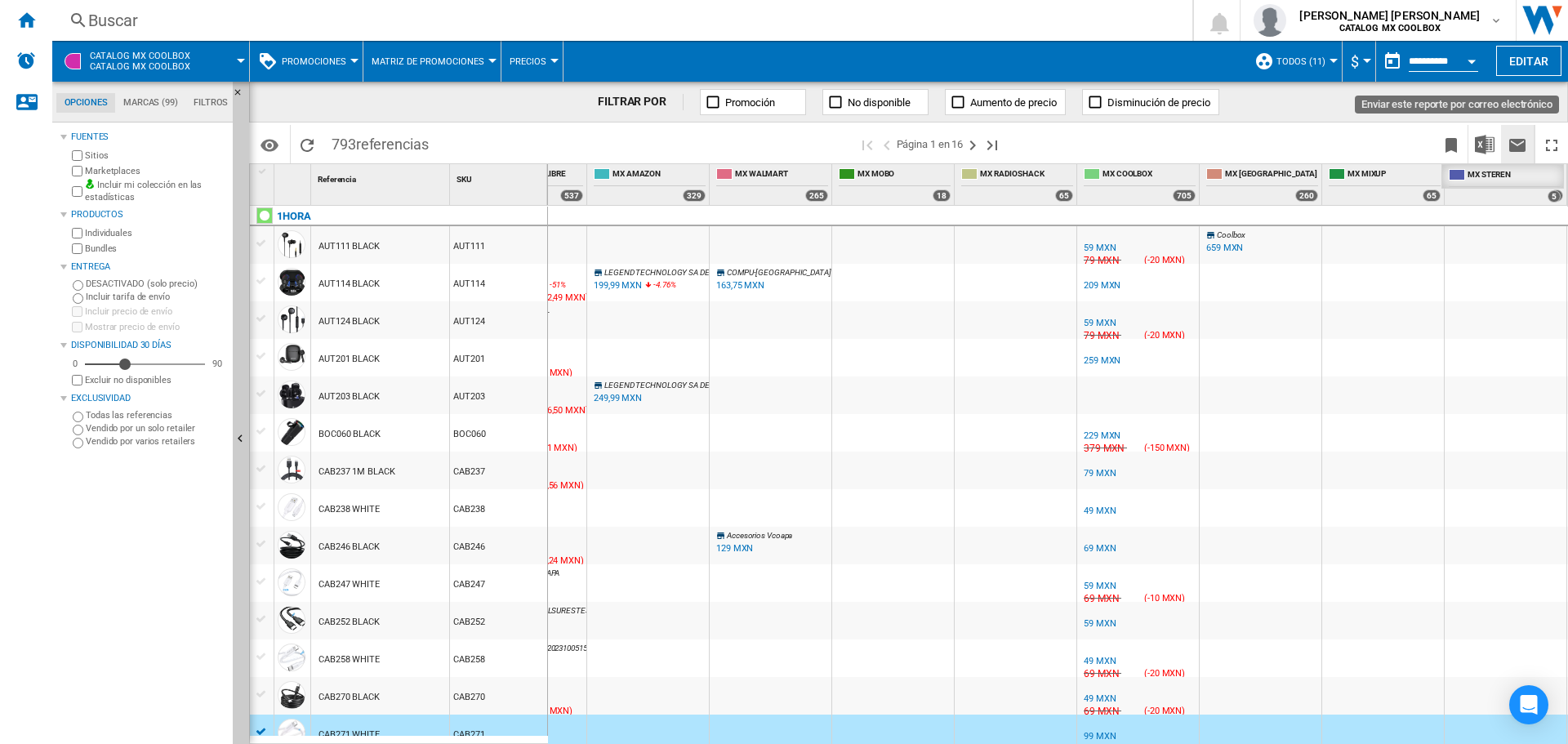
drag, startPoint x: 1520, startPoint y: 173, endPoint x: 1518, endPoint y: 156, distance: 17.1
click at [1518, 156] on div "FILTRAR POR Promoción No disponible Aumento de precio Disminución de precio Ide…" at bounding box center [909, 413] width 1319 height 663
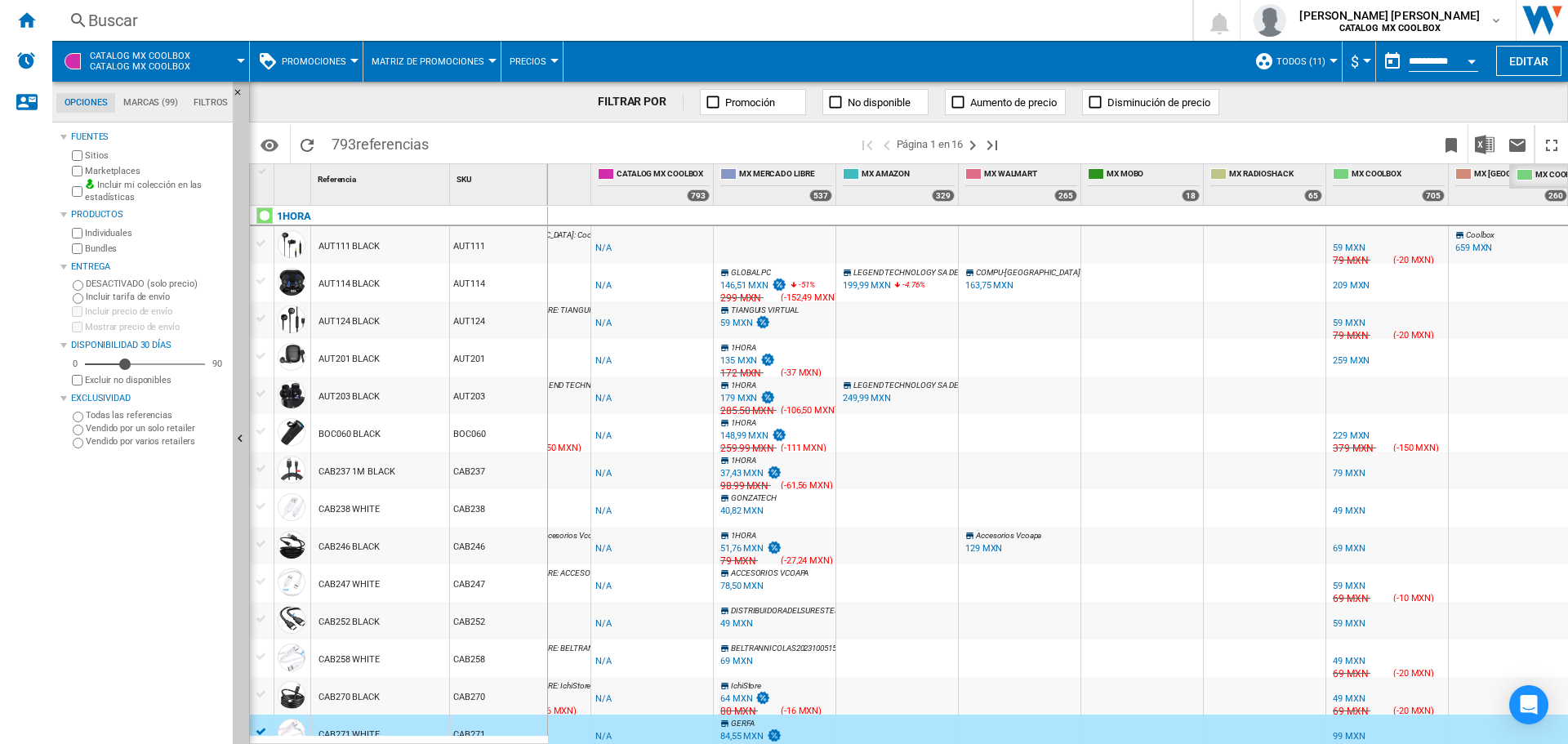
drag, startPoint x: 1007, startPoint y: 168, endPoint x: 1144, endPoint y: 185, distance: 138.1
click at [1144, 185] on div "Perfil mínimo 1 Promedio del perfil 1 Perfil máximo 1 CATALOG MX COOLBOX 793 MX…" at bounding box center [1102, 184] width 1675 height 41
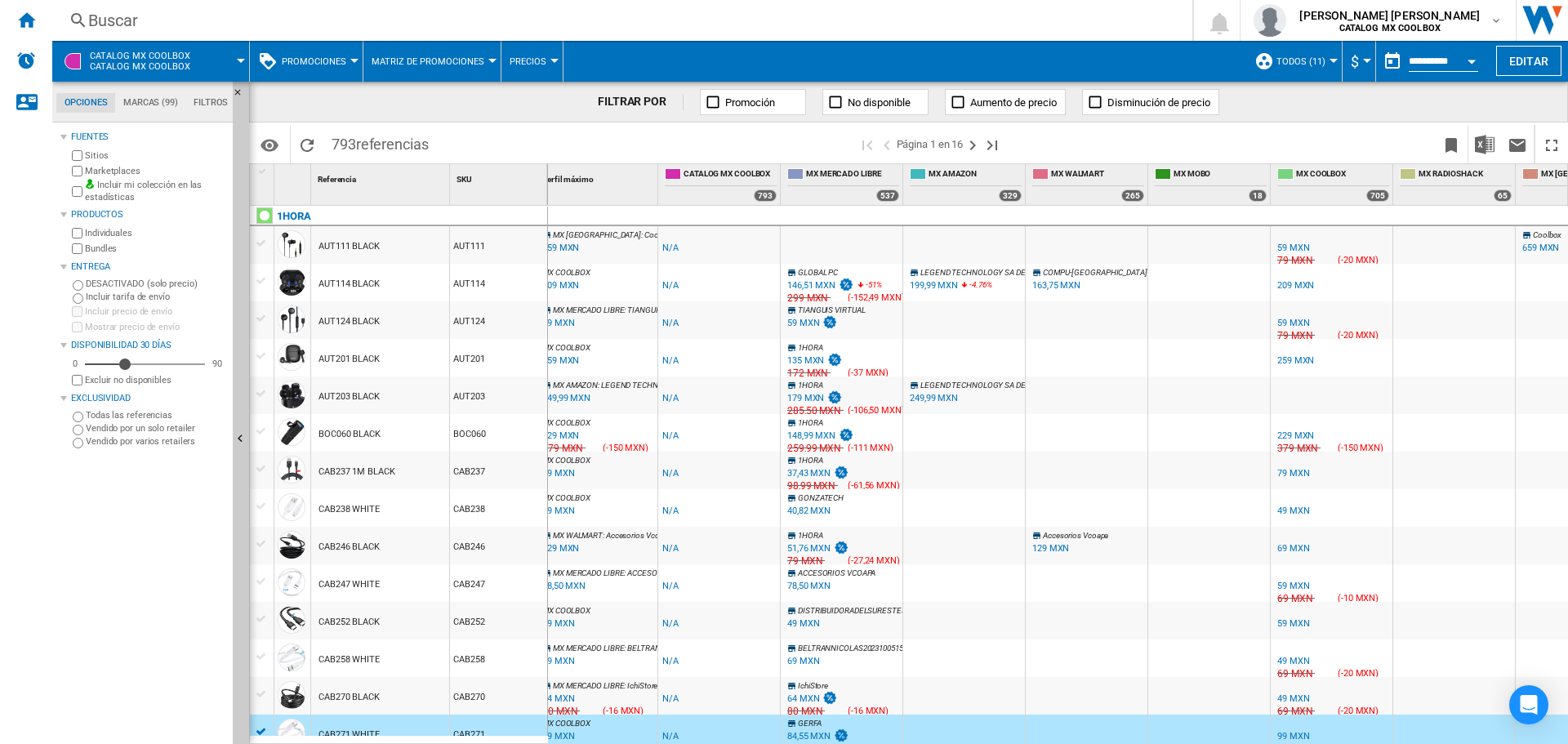
click at [264, 176] on div at bounding box center [263, 171] width 14 height 12
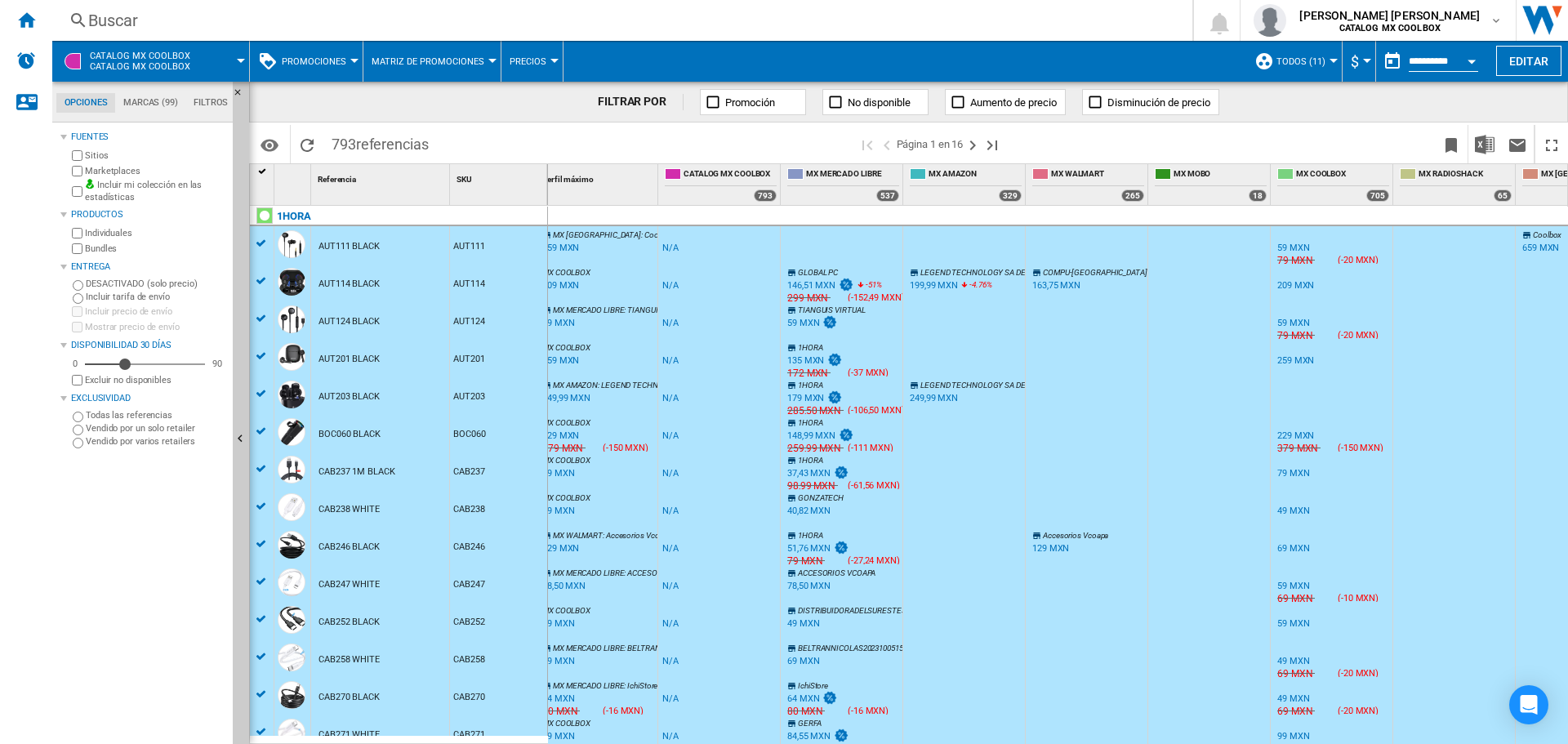
click at [264, 176] on div at bounding box center [263, 171] width 14 height 12
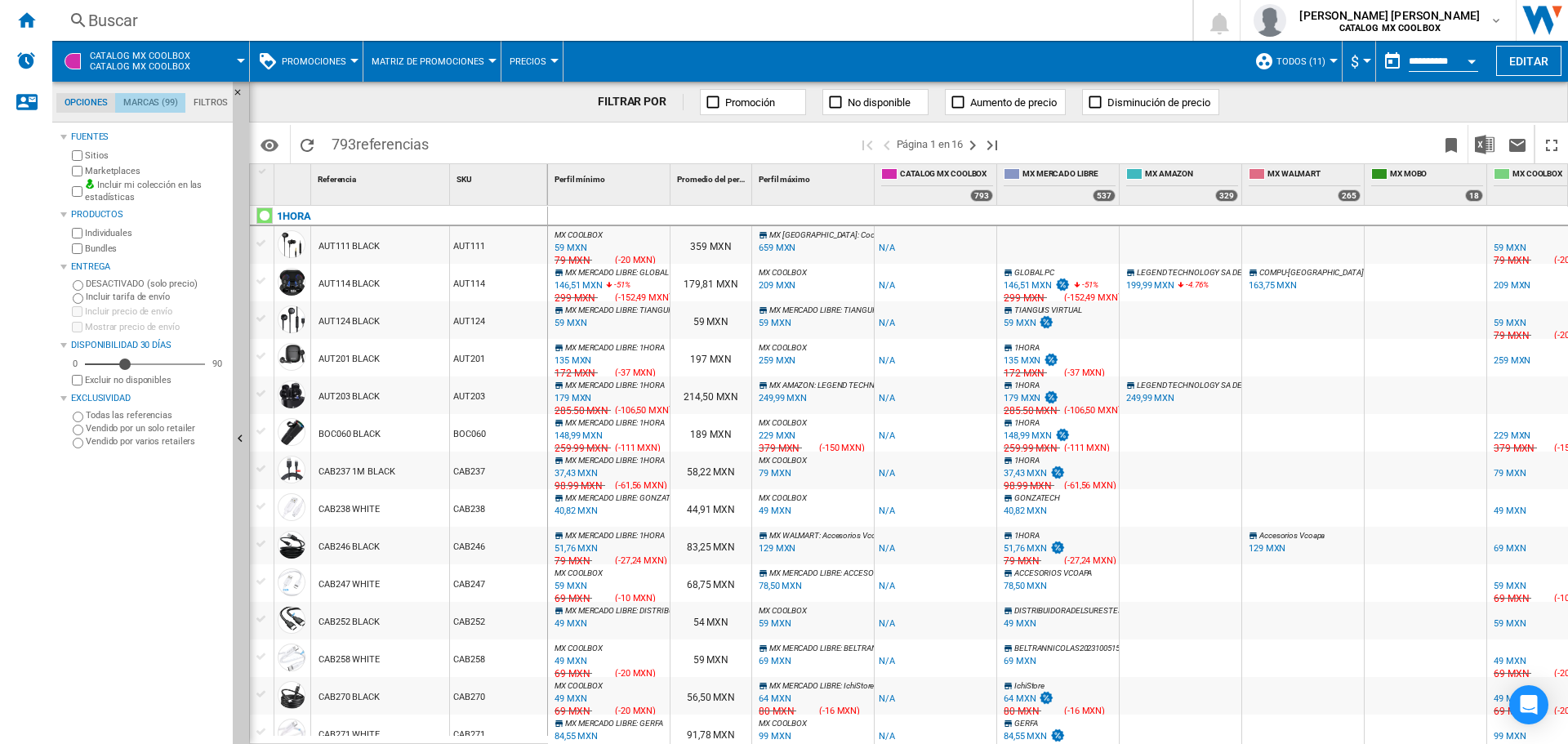
click at [151, 107] on md-tab-item "Marcas (99)" at bounding box center [149, 103] width 70 height 20
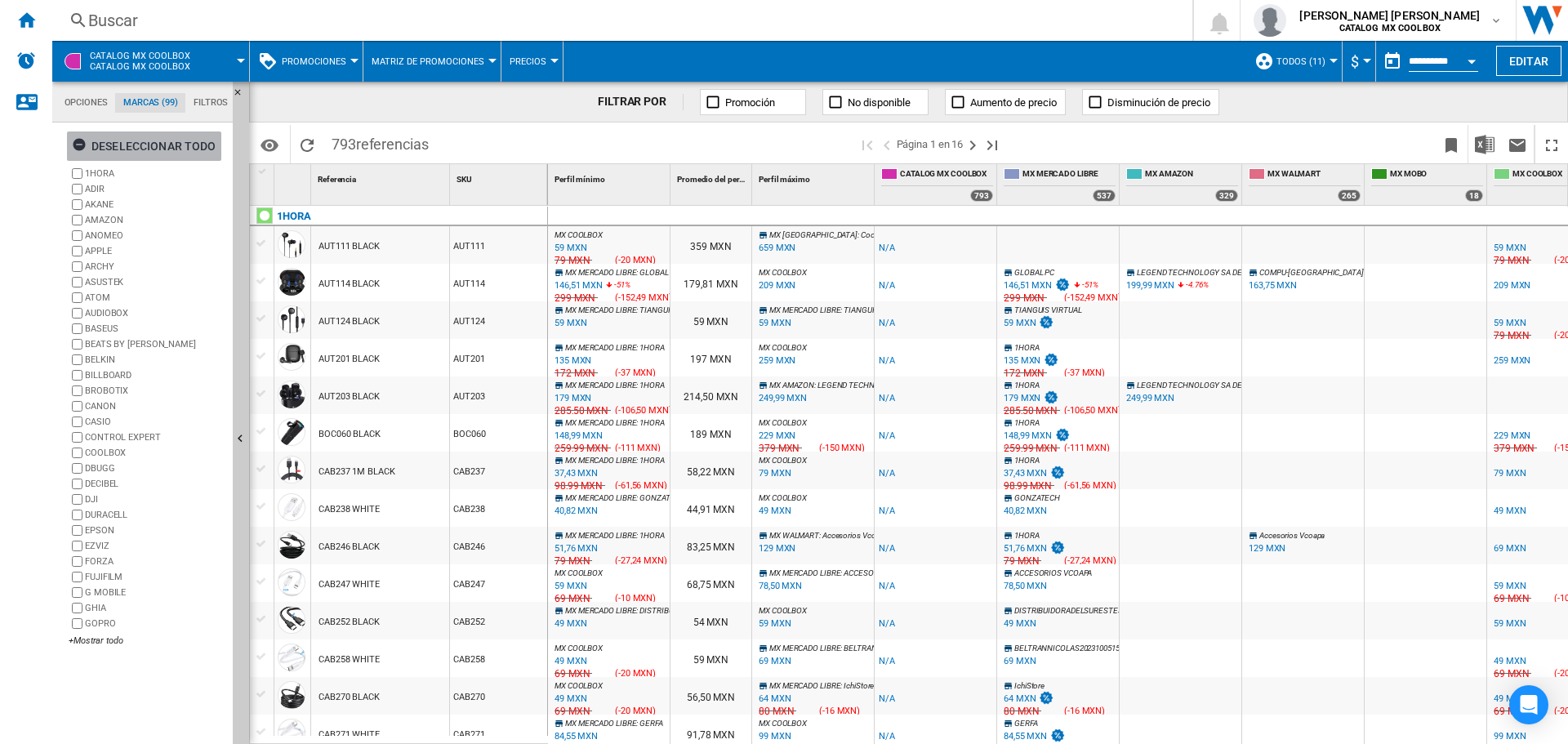
click at [82, 151] on ng-md-icon "button" at bounding box center [82, 148] width 20 height 20
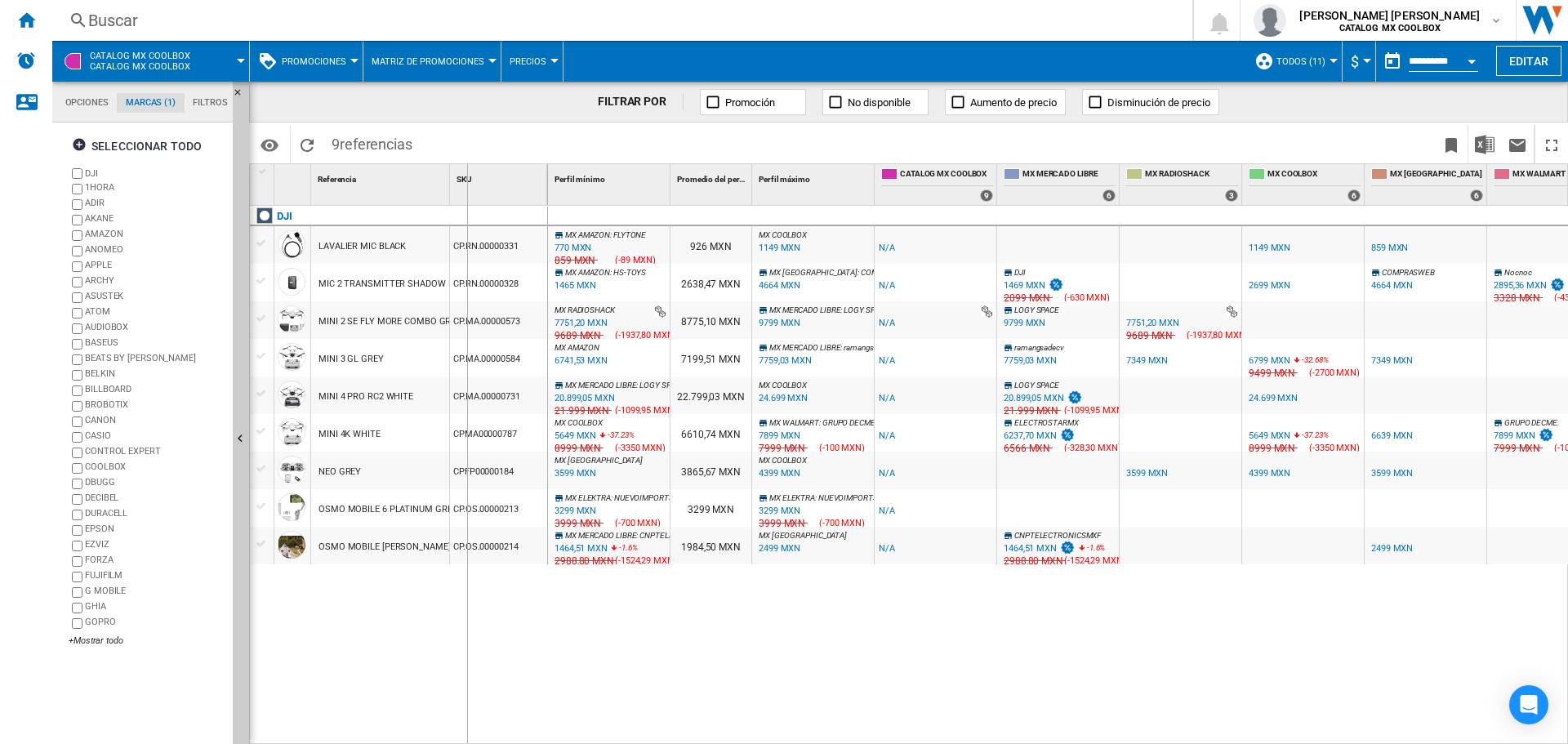
drag, startPoint x: 451, startPoint y: 174, endPoint x: 468, endPoint y: 174, distance: 17.0
click at [468, 174] on div "SKU 1" at bounding box center [499, 184] width 98 height 41
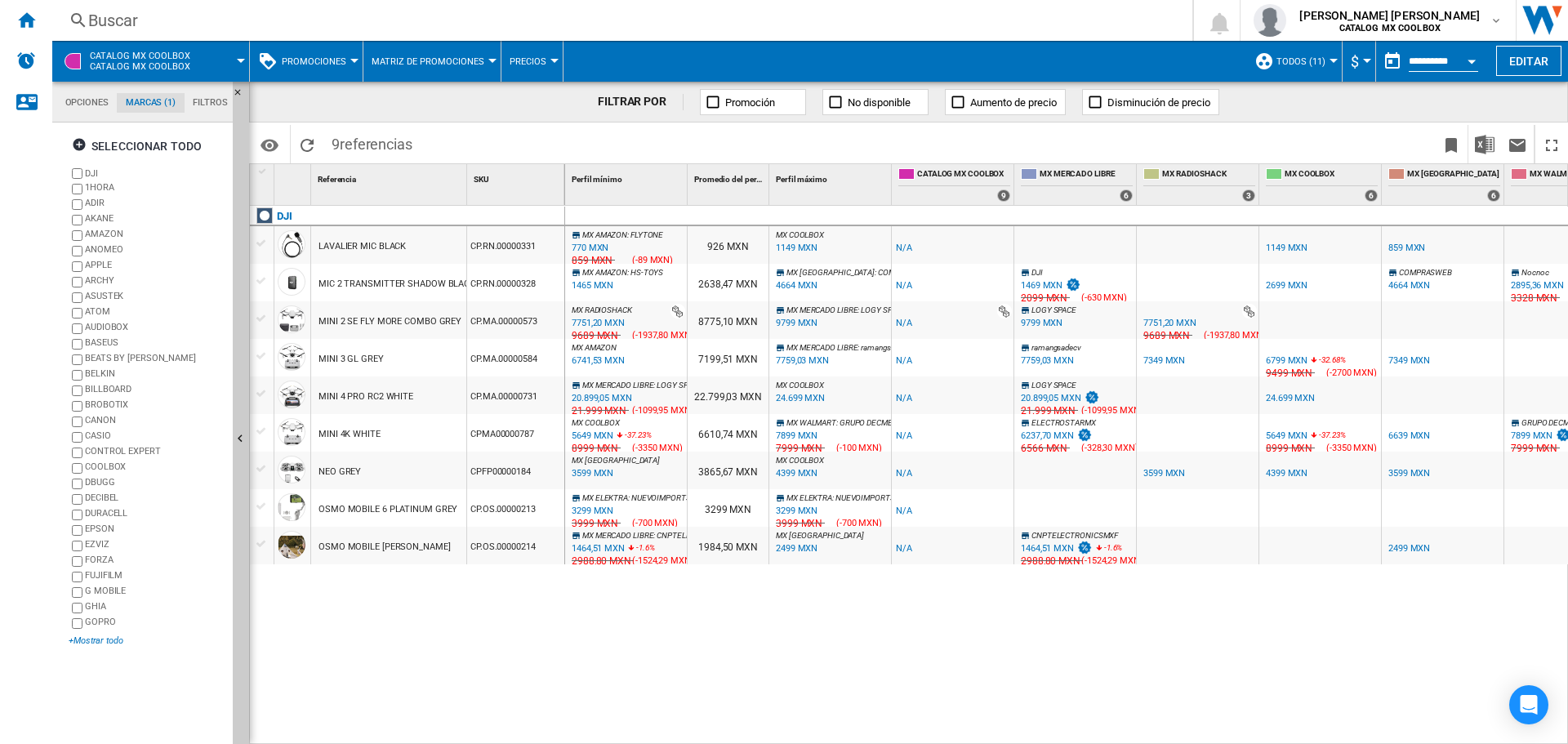
click at [94, 640] on div "+Mostrar todo" at bounding box center [147, 640] width 158 height 12
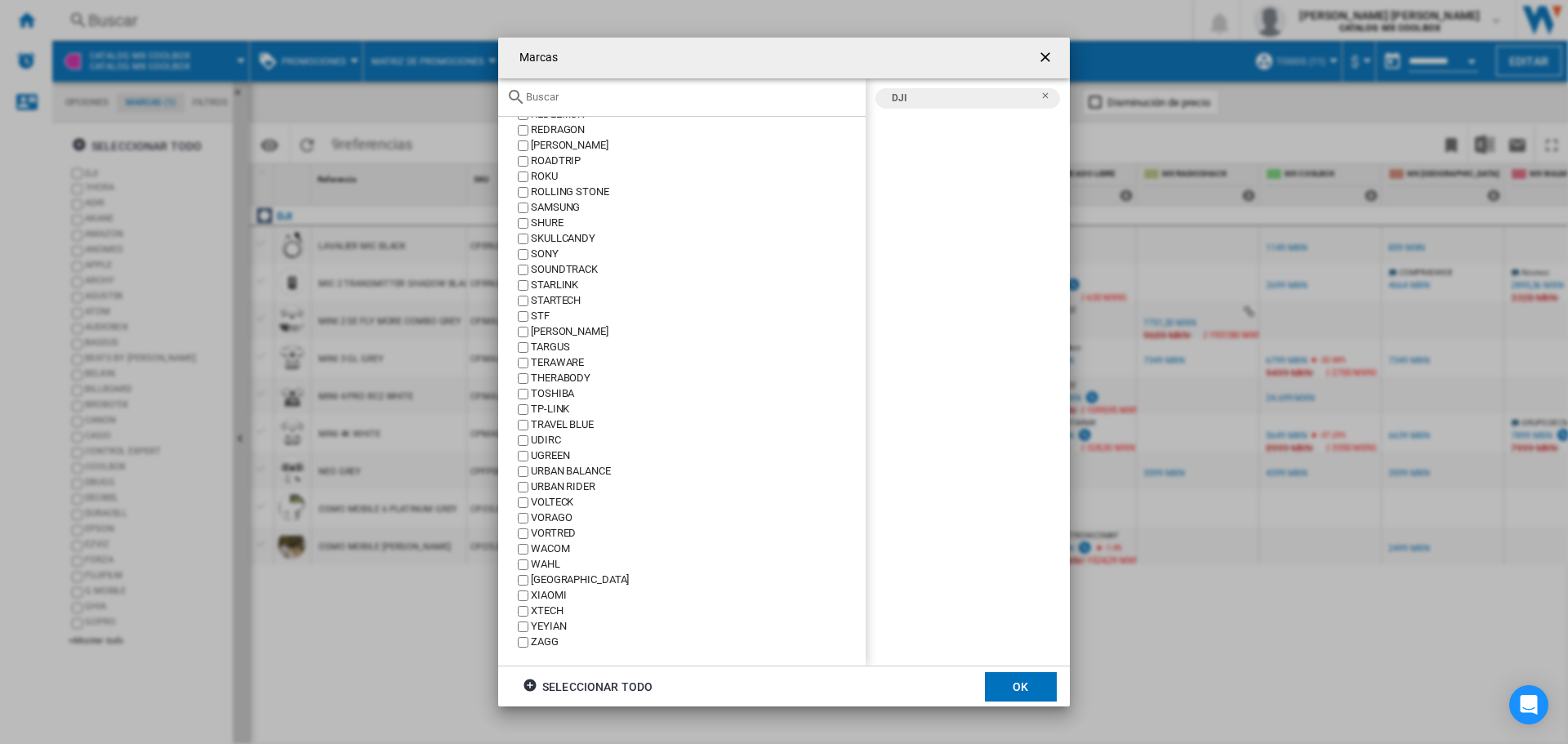
click at [1044, 57] on ng-md-icon "getI18NText('BUTTONS.CLOSE_DIALOG')" at bounding box center [1047, 59] width 20 height 20
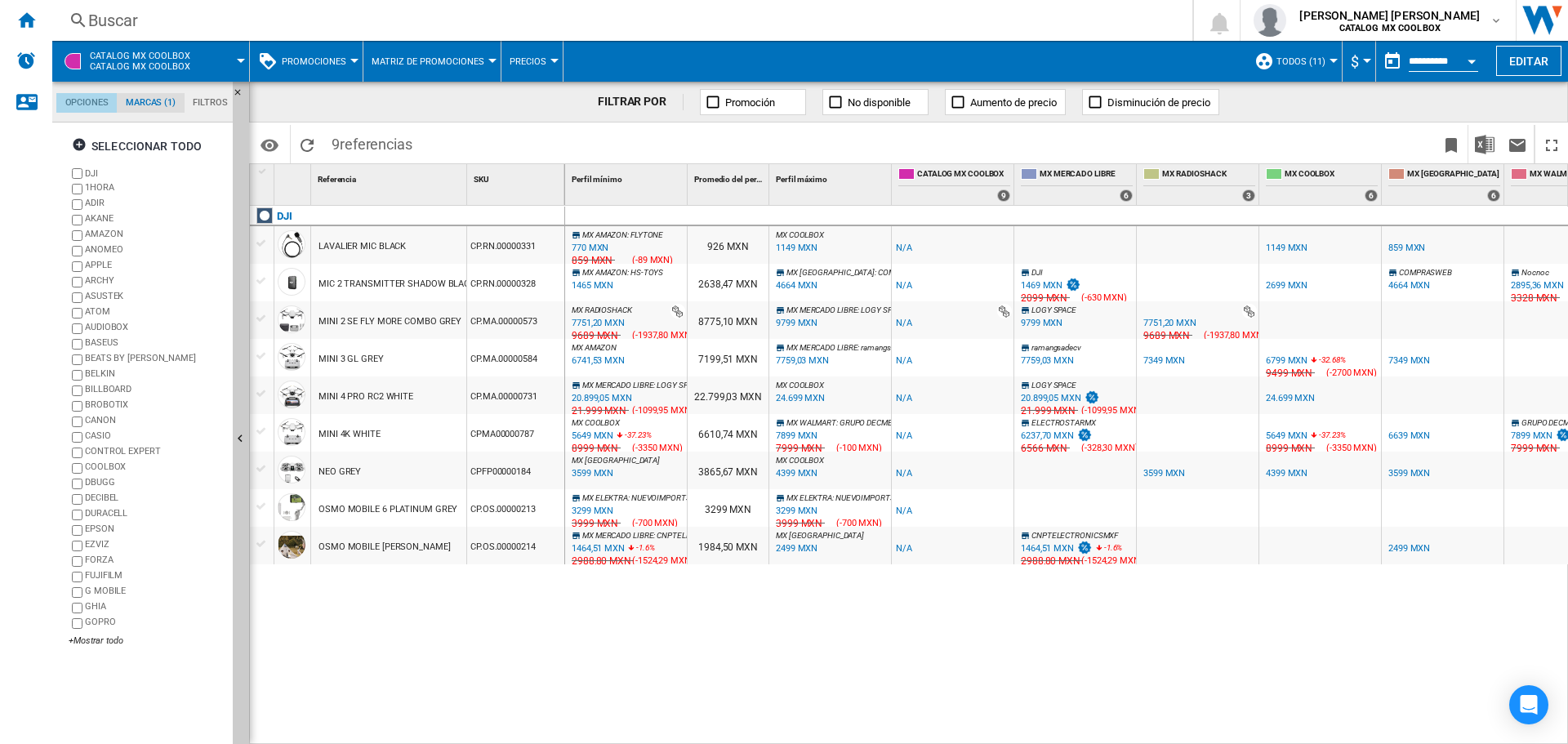
click at [88, 99] on md-tab-item "Opciones" at bounding box center [87, 103] width 60 height 20
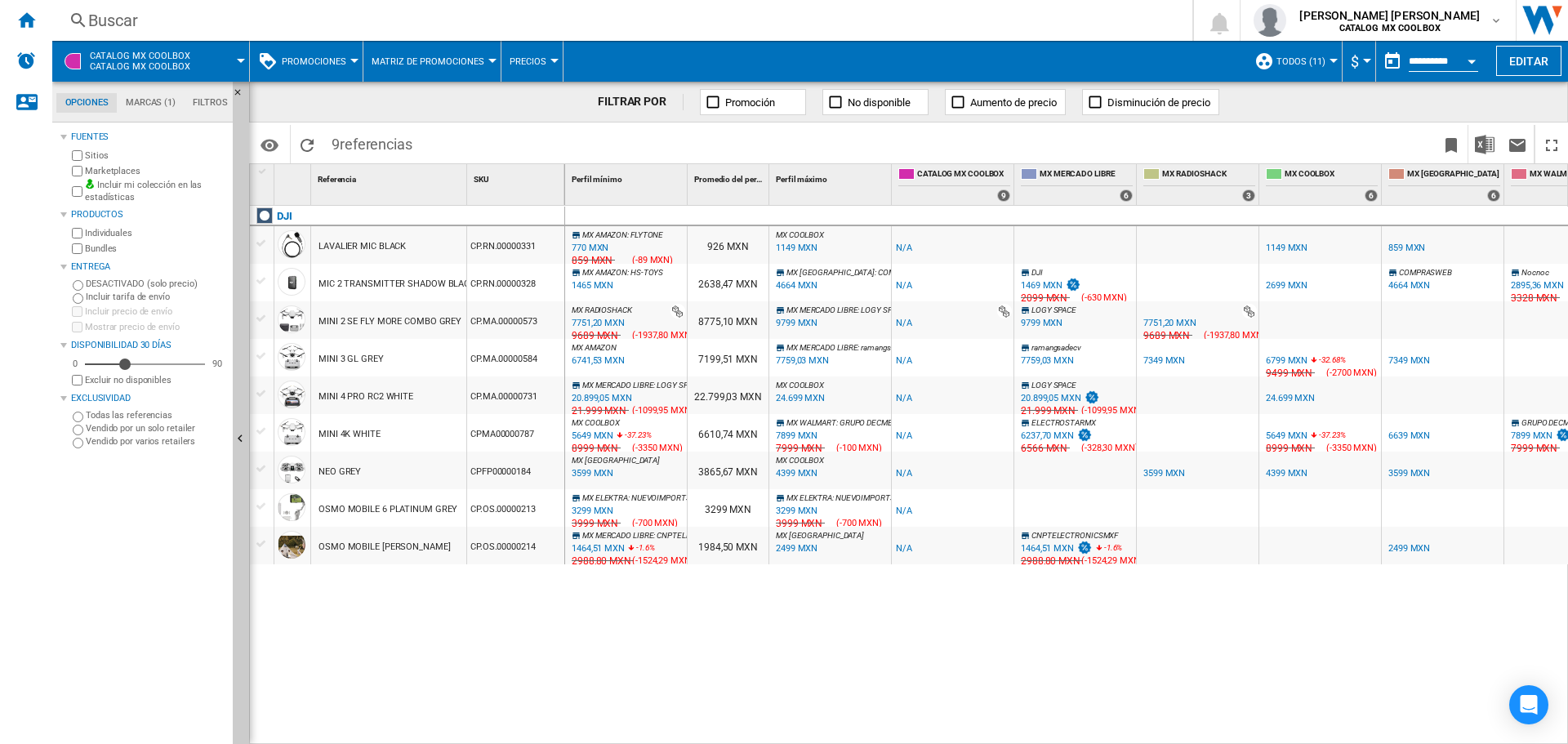
click at [166, 105] on md-tab-item "Marcas (1)" at bounding box center [150, 103] width 67 height 20
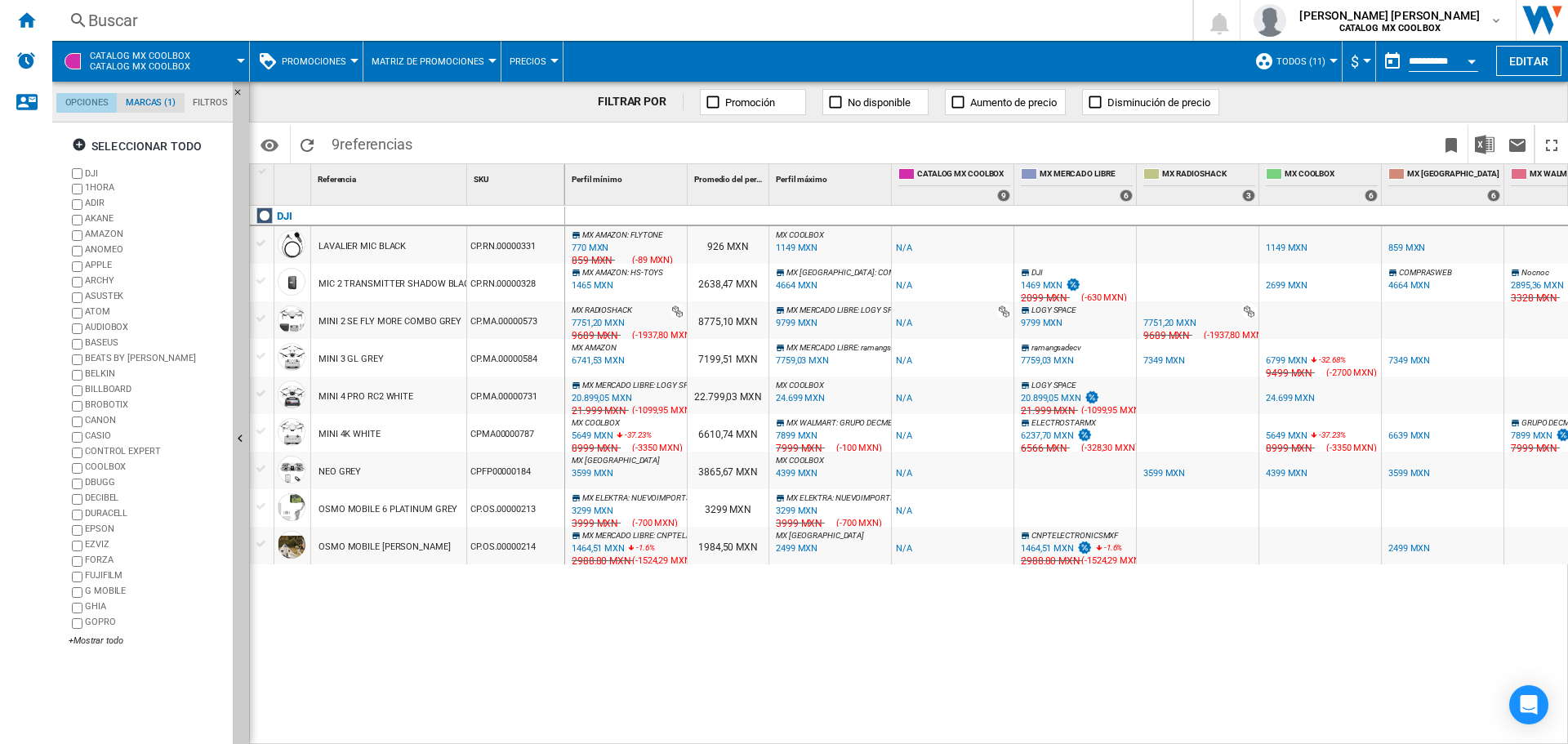
click at [92, 99] on md-tab-item "Opciones" at bounding box center [87, 103] width 60 height 20
